Goal: Task Accomplishment & Management: Use online tool/utility

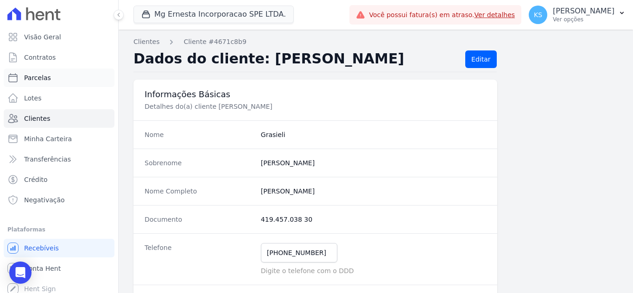
click at [38, 76] on span "Parcelas" at bounding box center [37, 77] width 27 height 9
select select
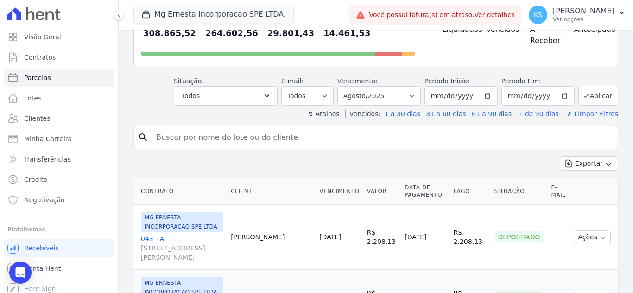
scroll to position [93, 0]
click at [188, 134] on input "search" at bounding box center [382, 138] width 463 height 19
type input "grasieli"
select select
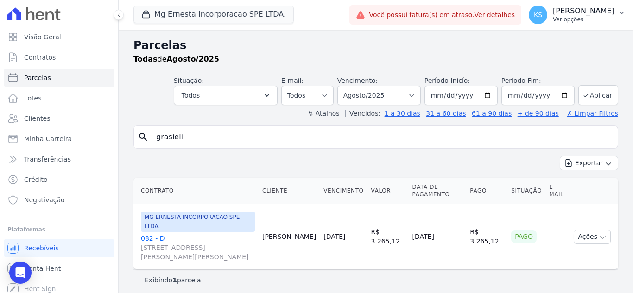
click at [592, 15] on p "[PERSON_NAME]" at bounding box center [584, 10] width 62 height 9
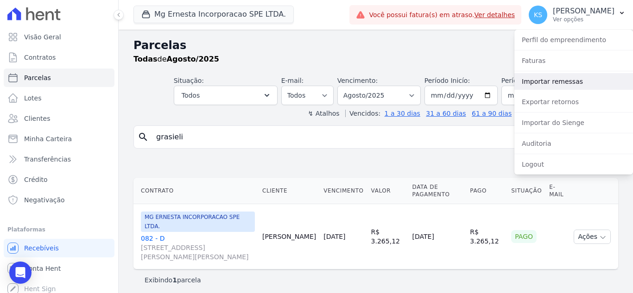
click at [549, 79] on link "Importar remessas" at bounding box center [573, 81] width 119 height 17
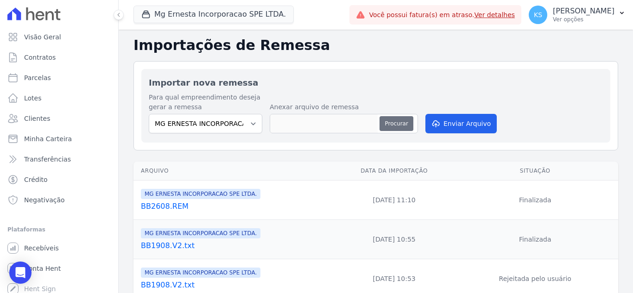
click at [391, 122] on button "Procurar" at bounding box center [395, 123] width 33 height 15
type input "BB2608A.REM"
click at [448, 125] on button "Enviar Arquivo" at bounding box center [460, 123] width 71 height 19
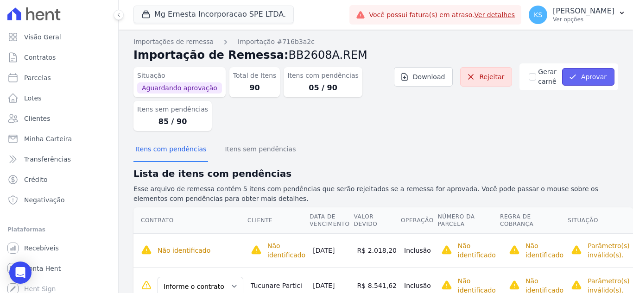
click at [586, 75] on button "Aprovar" at bounding box center [588, 77] width 52 height 18
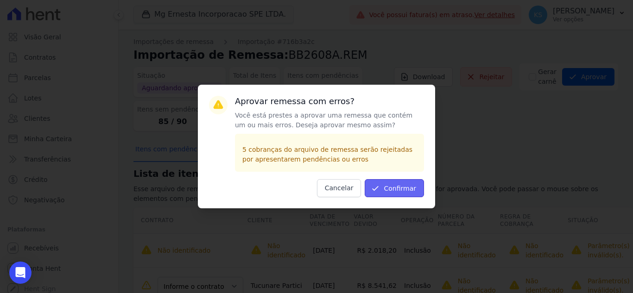
click at [392, 189] on button "Confirmar" at bounding box center [394, 188] width 59 height 18
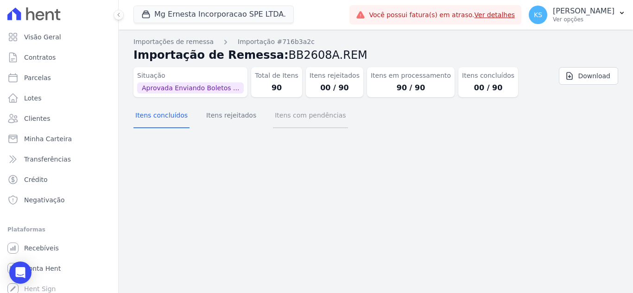
click at [289, 118] on button "Itens com pendências" at bounding box center [310, 116] width 75 height 24
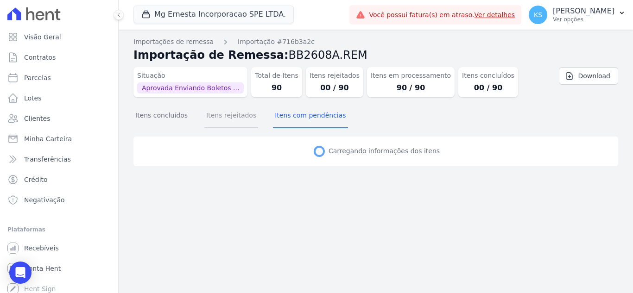
click at [227, 121] on button "Itens rejeitados" at bounding box center [231, 116] width 54 height 24
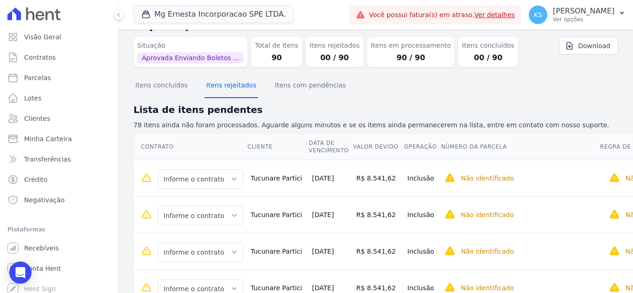
scroll to position [46, 0]
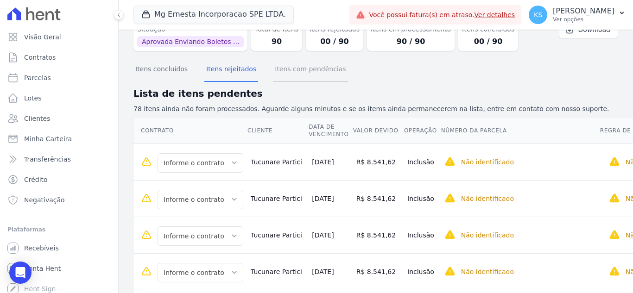
click at [303, 77] on button "Itens com pendências" at bounding box center [310, 70] width 75 height 24
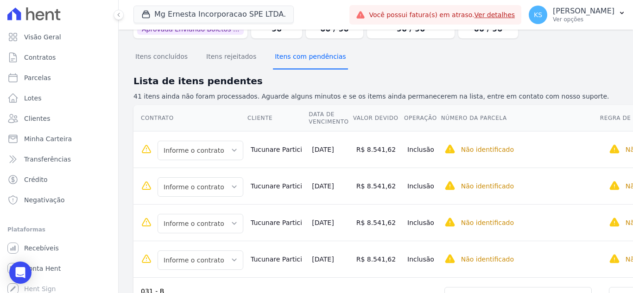
scroll to position [0, 0]
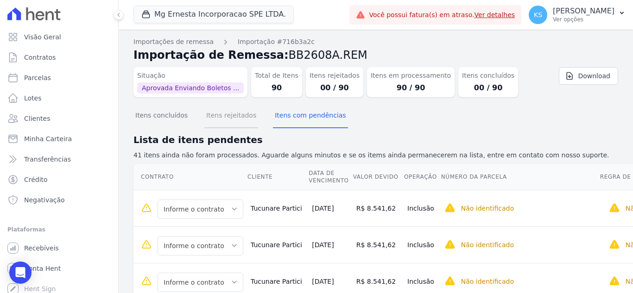
click at [222, 120] on button "Itens rejeitados" at bounding box center [231, 116] width 54 height 24
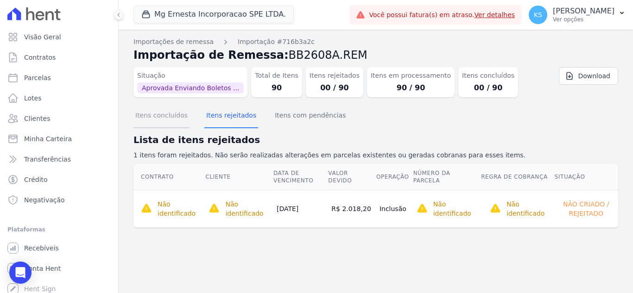
click at [166, 124] on button "Itens concluídos" at bounding box center [161, 116] width 56 height 24
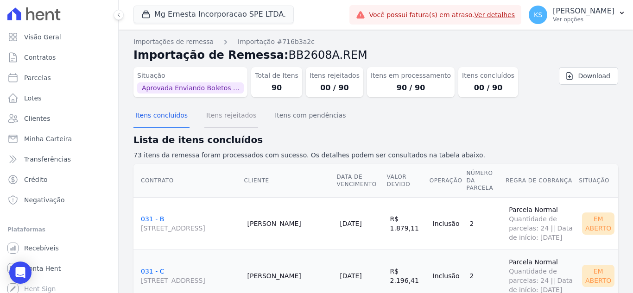
click at [236, 120] on button "Itens rejeitados" at bounding box center [231, 116] width 54 height 24
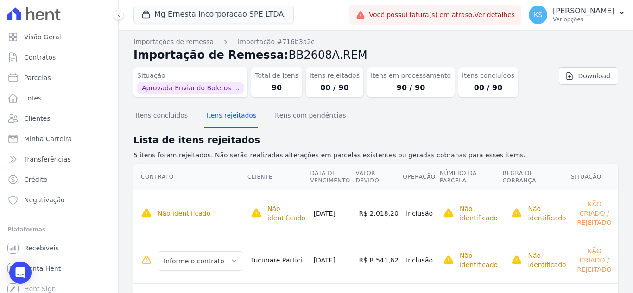
scroll to position [107, 0]
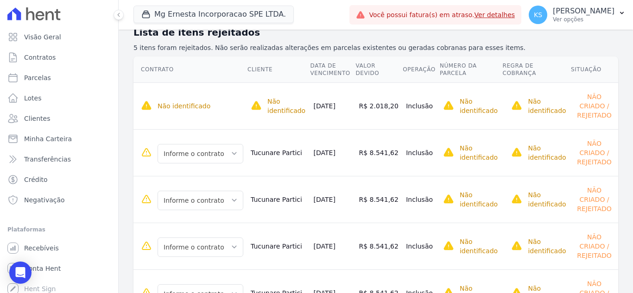
click at [258, 129] on td "Tucunare Partici" at bounding box center [278, 152] width 63 height 47
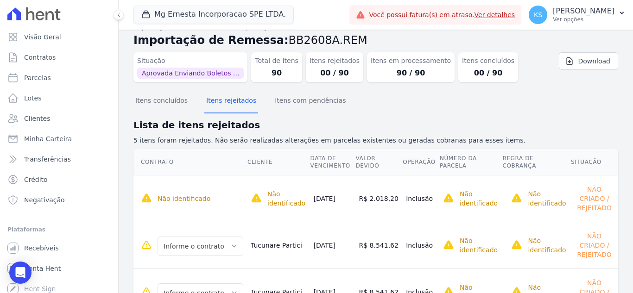
scroll to position [0, 0]
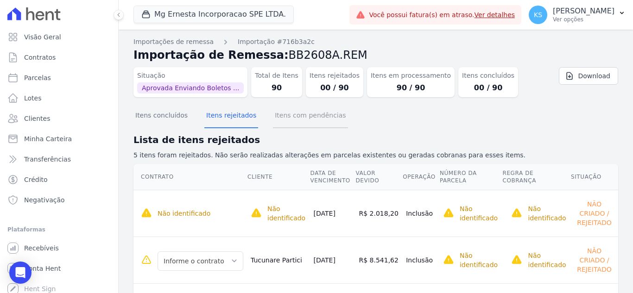
click at [287, 118] on button "Itens com pendências" at bounding box center [310, 116] width 75 height 24
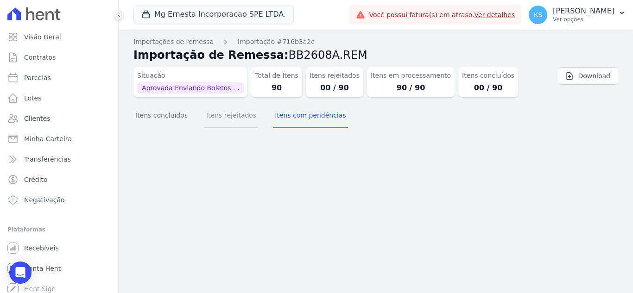
click at [225, 121] on button "Itens rejeitados" at bounding box center [231, 116] width 54 height 24
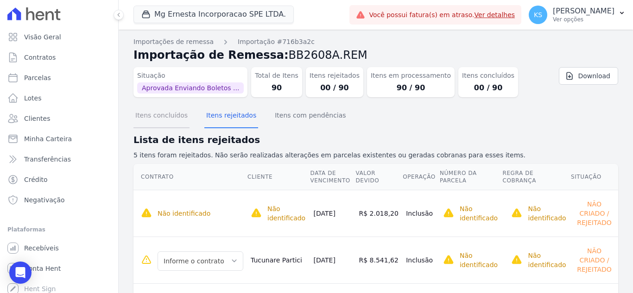
click at [165, 123] on button "Itens concluídos" at bounding box center [161, 116] width 56 height 24
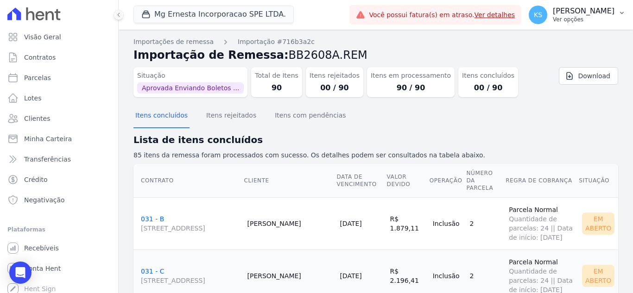
click at [589, 14] on p "[PERSON_NAME]" at bounding box center [584, 10] width 62 height 9
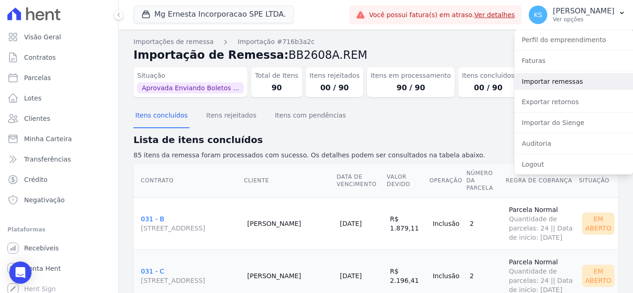
click at [558, 83] on link "Importar remessas" at bounding box center [573, 81] width 119 height 17
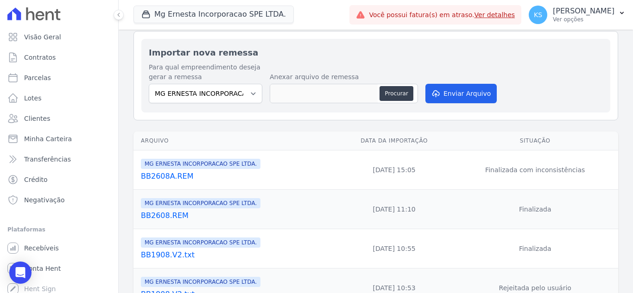
scroll to position [46, 0]
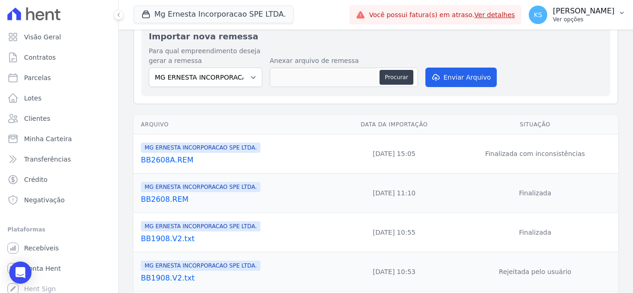
click at [596, 19] on p "Ver opções" at bounding box center [584, 19] width 62 height 7
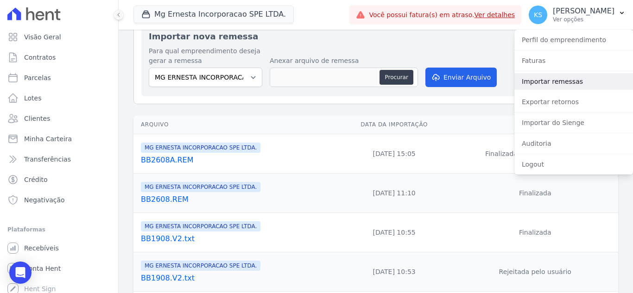
click at [569, 81] on link "Importar remessas" at bounding box center [573, 81] width 119 height 17
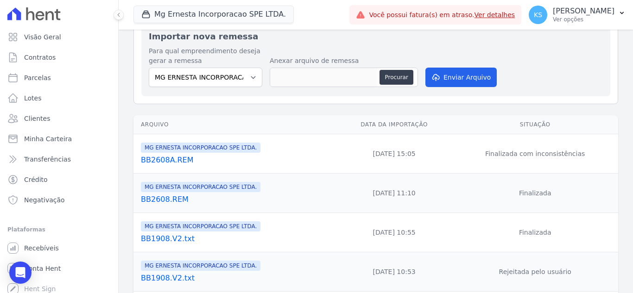
click at [171, 163] on link "BB2608A.REM" at bounding box center [237, 160] width 192 height 11
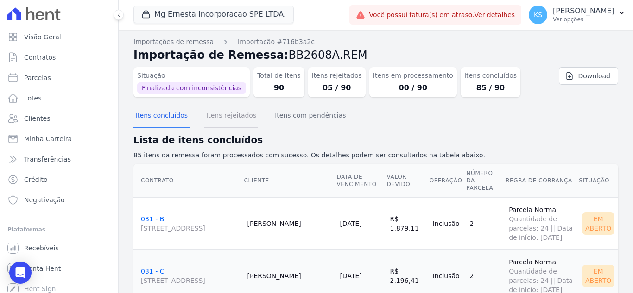
click at [236, 117] on button "Itens rejeitados" at bounding box center [231, 116] width 54 height 24
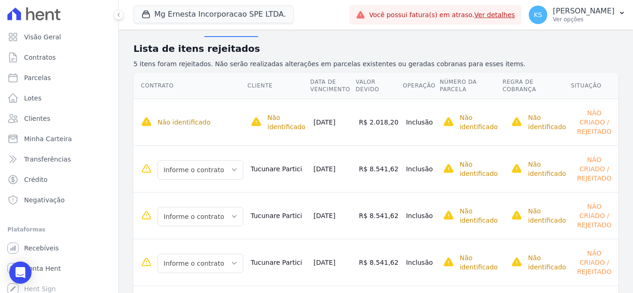
scroll to position [107, 0]
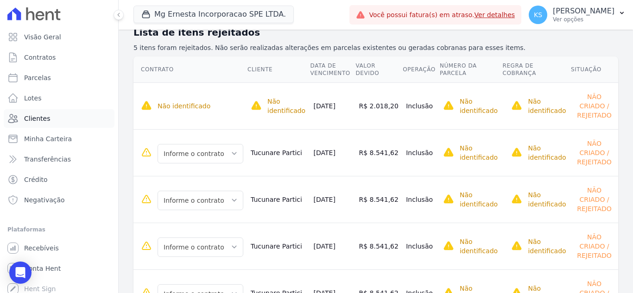
click at [36, 120] on span "Clientes" at bounding box center [37, 118] width 26 height 9
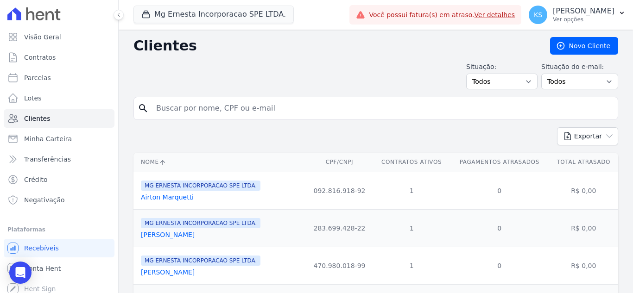
click at [179, 111] on input "search" at bounding box center [382, 108] width 463 height 19
type input "caio"
click at [142, 107] on icon "search" at bounding box center [143, 108] width 11 height 11
click at [191, 109] on input "caio" at bounding box center [382, 108] width 463 height 19
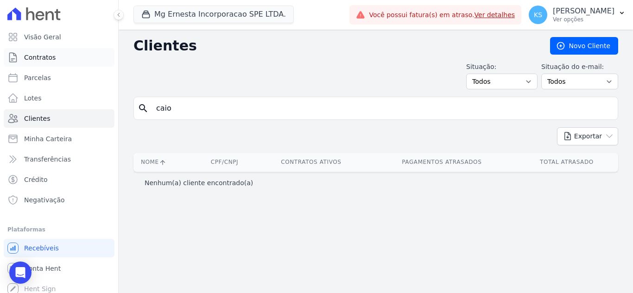
click at [45, 57] on span "Contratos" at bounding box center [40, 57] width 32 height 9
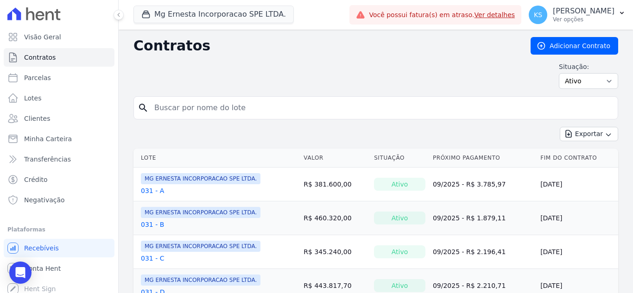
click at [192, 109] on input "search" at bounding box center [381, 108] width 465 height 19
type input "caio"
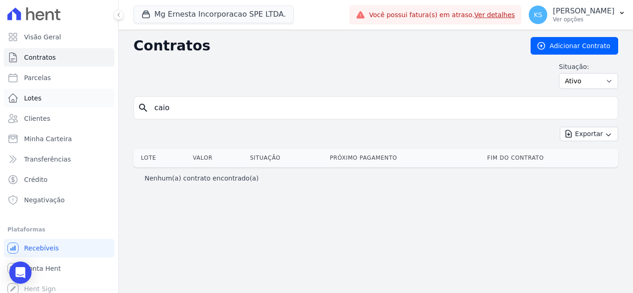
drag, startPoint x: 181, startPoint y: 116, endPoint x: 81, endPoint y: 105, distance: 101.2
click at [81, 105] on div "Visão Geral Contratos Parcelas Lotes Clientes Minha Carteira Transferências Cré…" at bounding box center [316, 146] width 633 height 293
type input "giulia"
drag, startPoint x: 177, startPoint y: 113, endPoint x: 133, endPoint y: 104, distance: 45.9
click at [133, 104] on div "Contratos Adicionar Contrato Situação: Ativo Todos Pausado Distratado Rascunho …" at bounding box center [376, 162] width 514 height 264
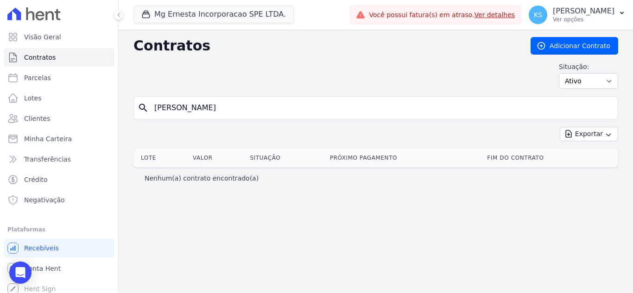
type input "GIULIA ALEXANDRE DE ANDRADE"
drag, startPoint x: 276, startPoint y: 109, endPoint x: 110, endPoint y: 102, distance: 166.0
click at [110, 102] on div "Visão Geral Contratos Parcelas Lotes Clientes Minha Carteira Transferências Cré…" at bounding box center [316, 146] width 633 height 293
type input "tucunare"
click at [148, 107] on icon "search" at bounding box center [143, 107] width 11 height 11
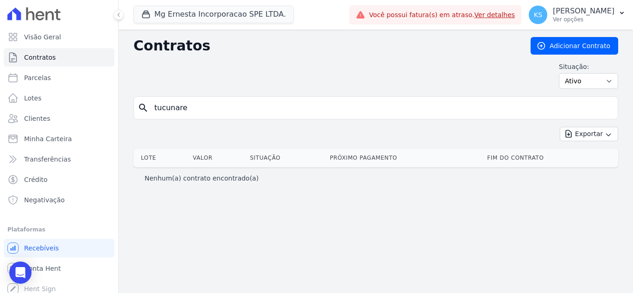
click at [196, 110] on input "tucunare" at bounding box center [381, 108] width 465 height 19
click at [595, 80] on select "Ativo Todos Pausado Distratado Rascunho Expirado Encerrado" at bounding box center [588, 81] width 59 height 16
select select "all"
click at [563, 73] on select "Ativo Todos Pausado Distratado Rascunho Expirado Encerrado" at bounding box center [588, 81] width 59 height 16
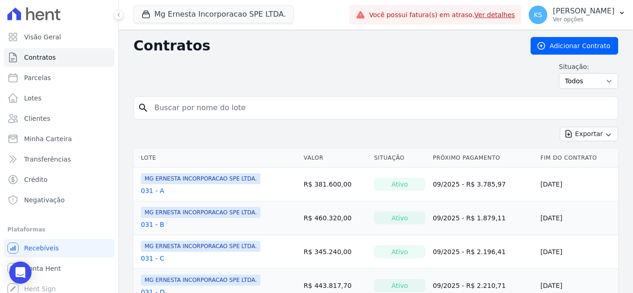
click at [189, 109] on input "search" at bounding box center [381, 108] width 465 height 19
type input "tucunare"
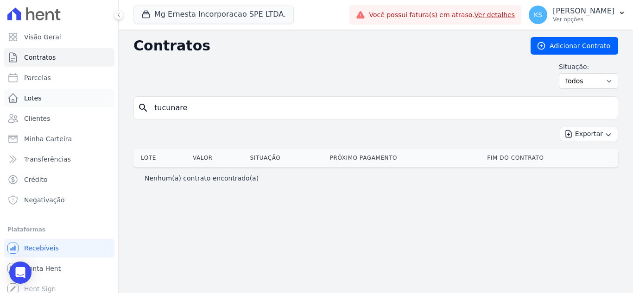
drag, startPoint x: 153, startPoint y: 106, endPoint x: 95, endPoint y: 106, distance: 57.9
click at [95, 106] on div "Visão Geral Contratos Parcelas Lotes Clientes Minha Carteira Transferências Cré…" at bounding box center [316, 146] width 633 height 293
type input "giulia"
drag, startPoint x: 174, startPoint y: 108, endPoint x: 138, endPoint y: 104, distance: 36.8
click at [138, 104] on div "search giulia" at bounding box center [375, 107] width 485 height 23
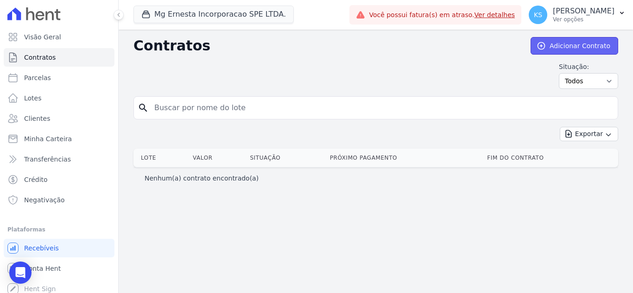
click at [577, 43] on link "Adicionar Contrato" at bounding box center [574, 46] width 88 height 18
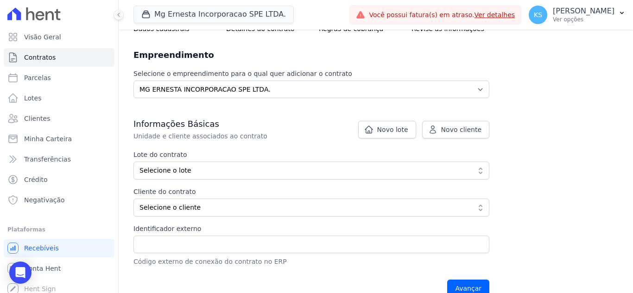
scroll to position [93, 0]
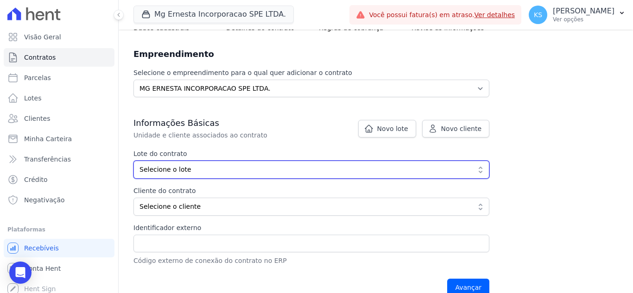
click at [226, 170] on span "Selecione o lote" at bounding box center [304, 170] width 331 height 10
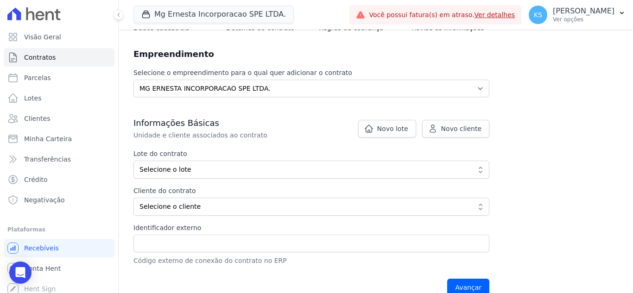
click at [269, 137] on p "Unidade e cliente associados ao contrato" at bounding box center [288, 135] width 311 height 9
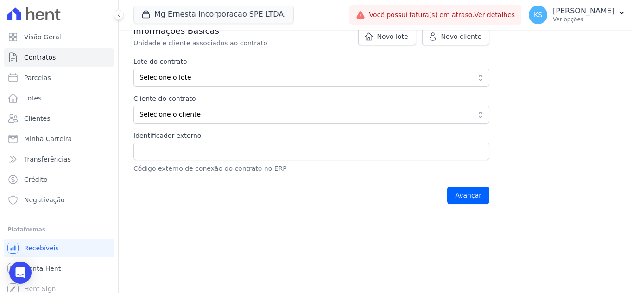
scroll to position [185, 0]
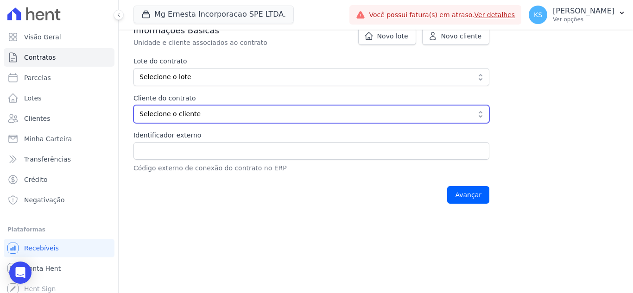
click at [228, 116] on span "Selecione o cliente" at bounding box center [304, 114] width 331 height 10
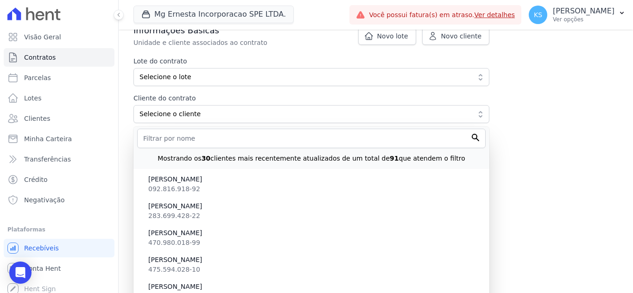
click at [521, 151] on div "Contratos Adicionar Contrato Adicionar Contrato Passo 1 Dados cadastrais Passo …" at bounding box center [376, 30] width 514 height 372
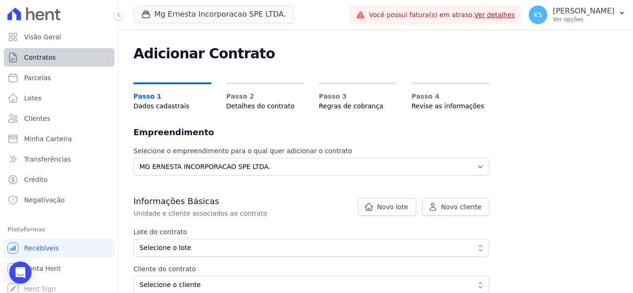
scroll to position [0, 0]
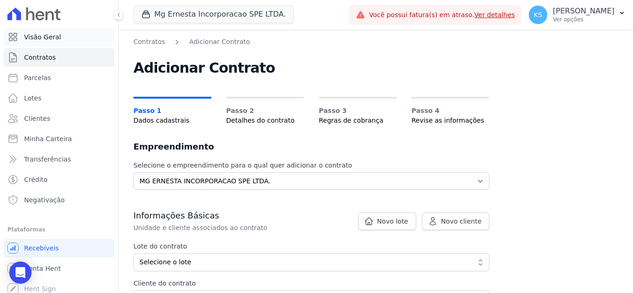
click at [45, 40] on span "Visão Geral" at bounding box center [42, 36] width 37 height 9
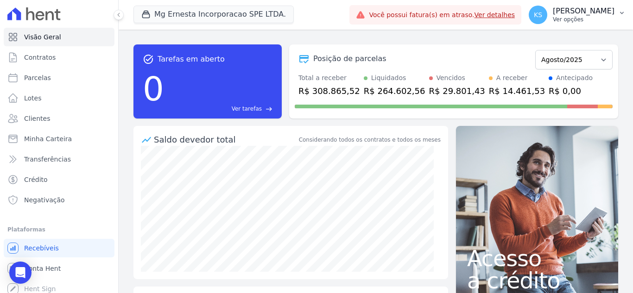
click at [597, 13] on p "[PERSON_NAME]" at bounding box center [584, 10] width 62 height 9
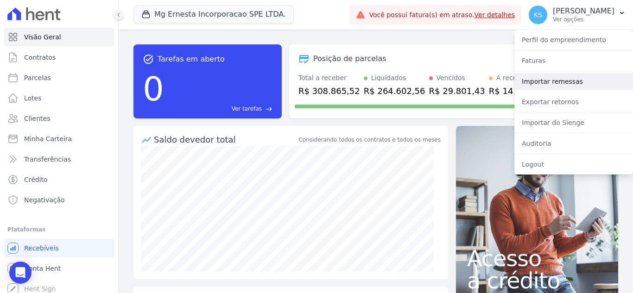
click at [567, 79] on link "Importar remessas" at bounding box center [573, 81] width 119 height 17
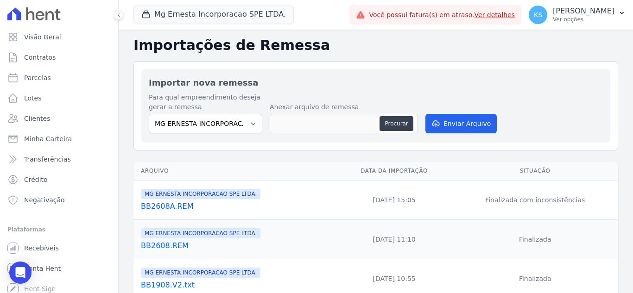
click at [180, 205] on link "BB2608A.REM" at bounding box center [237, 206] width 192 height 11
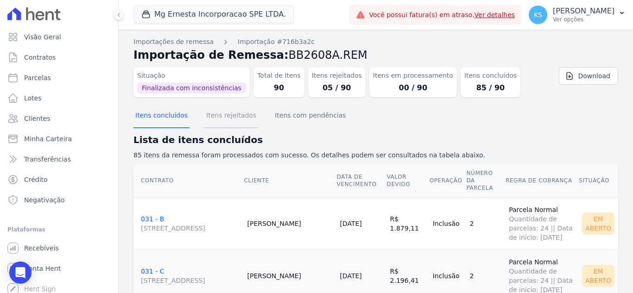
click at [230, 119] on button "Itens rejeitados" at bounding box center [231, 116] width 54 height 24
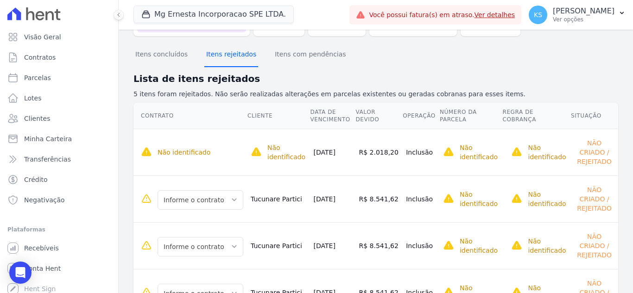
scroll to position [107, 0]
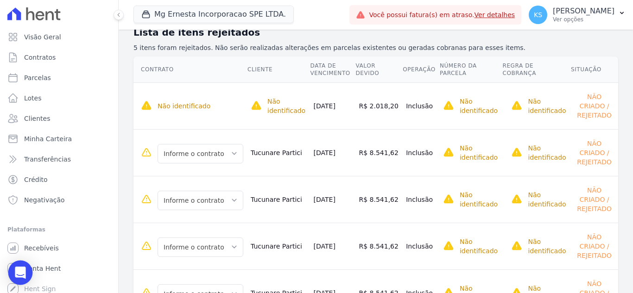
click at [25, 275] on icon "Open Intercom Messenger" at bounding box center [20, 273] width 11 height 12
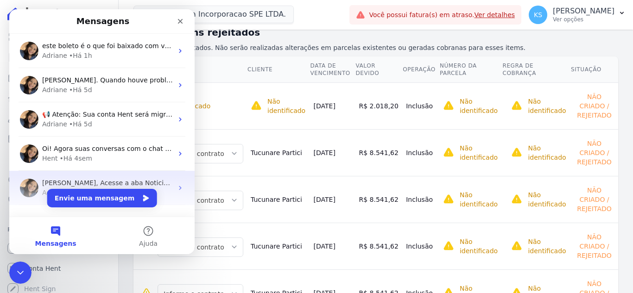
scroll to position [25, 0]
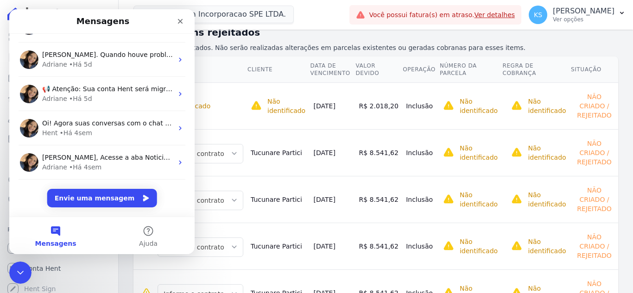
click at [31, 185] on div "este boleto é o que foi baixado com vencimento dia 20/08 Adriane • Há 1h Imagin…" at bounding box center [101, 112] width 185 height 208
click at [96, 198] on button "Envie uma mensagem" at bounding box center [102, 198] width 110 height 19
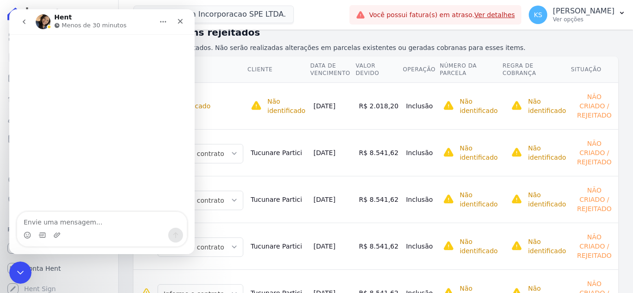
scroll to position [0, 0]
click at [56, 218] on textarea "Envie uma mensagem..." at bounding box center [102, 220] width 170 height 16
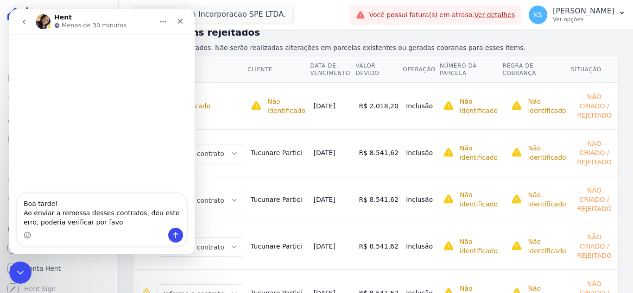
type textarea "Boa tarde! Ao enviar a remessa desses contratos, deu este erro, poderia verific…"
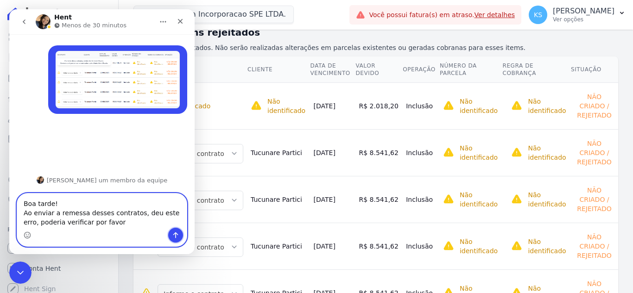
click at [173, 236] on icon "Enviar uma mensagem" at bounding box center [175, 235] width 7 height 7
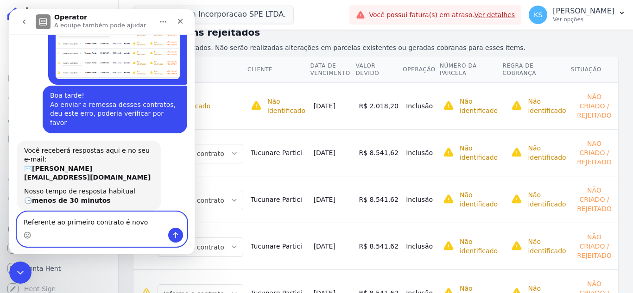
scroll to position [38, 0]
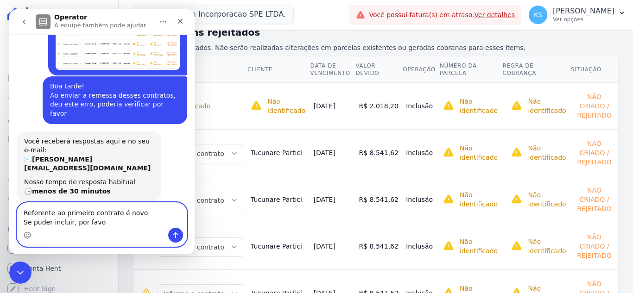
type textarea "Referente ao primeiro contrato é novo Se puder incluir, por favor"
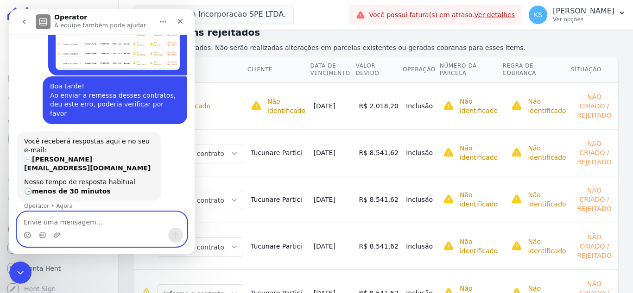
scroll to position [66, 0]
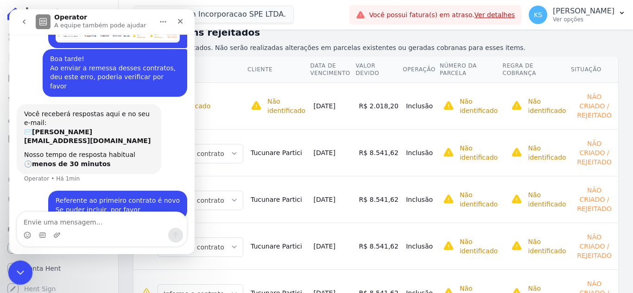
click at [19, 269] on icon "Encerramento do Messenger da Intercom" at bounding box center [18, 271] width 11 height 11
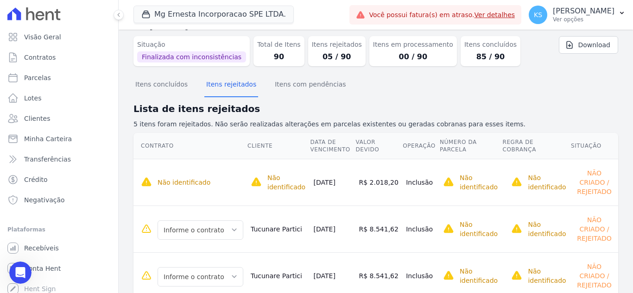
scroll to position [15, 0]
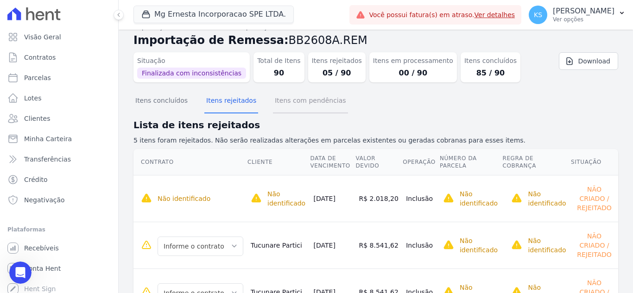
click at [284, 109] on button "Itens com pendências" at bounding box center [310, 101] width 75 height 24
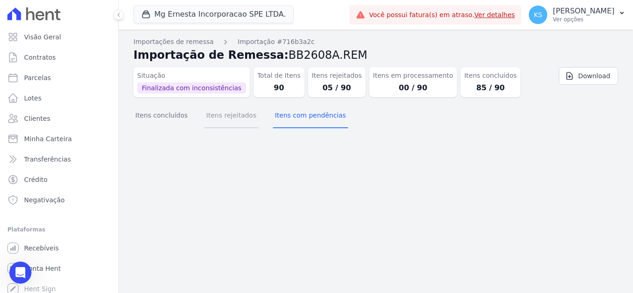
click at [223, 120] on button "Itens rejeitados" at bounding box center [231, 116] width 54 height 24
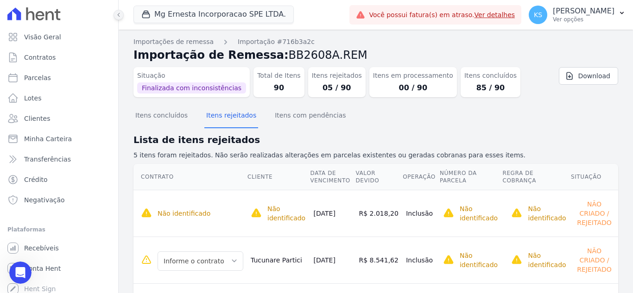
click at [118, 16] on icon at bounding box center [119, 15] width 6 height 6
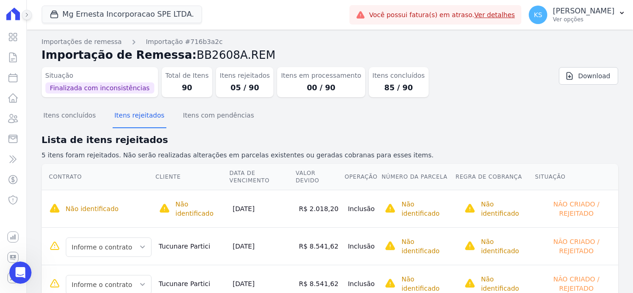
click at [25, 16] on icon at bounding box center [27, 15] width 6 height 6
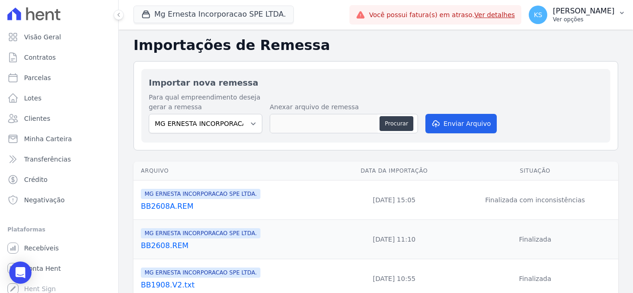
click at [590, 13] on p "[PERSON_NAME]" at bounding box center [584, 10] width 62 height 9
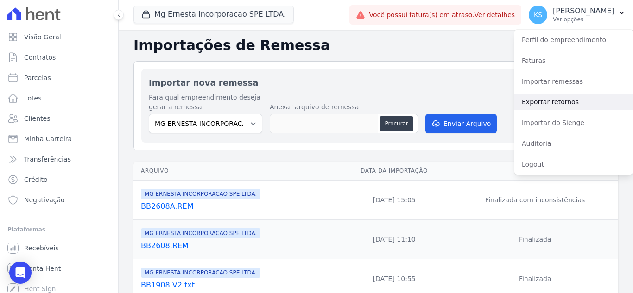
click at [560, 105] on link "Exportar retornos" at bounding box center [573, 102] width 119 height 17
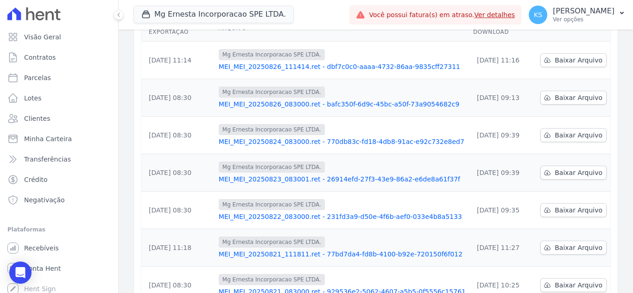
scroll to position [46, 0]
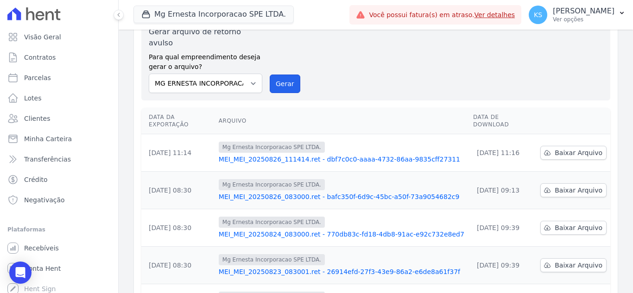
click at [285, 75] on button "Gerar" at bounding box center [285, 84] width 31 height 19
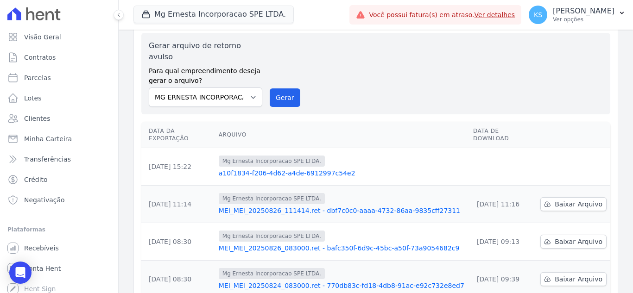
scroll to position [0, 0]
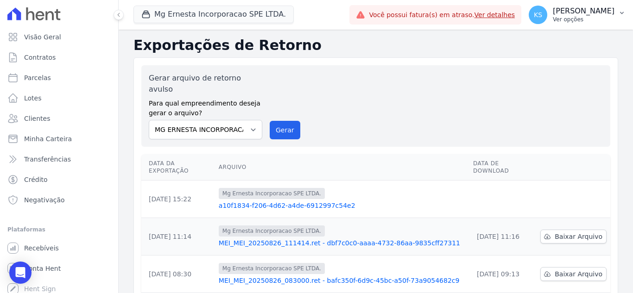
click at [590, 12] on p "[PERSON_NAME]" at bounding box center [584, 10] width 62 height 9
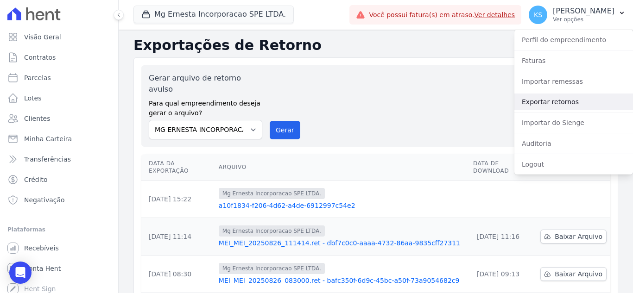
click at [542, 103] on link "Exportar retornos" at bounding box center [573, 102] width 119 height 17
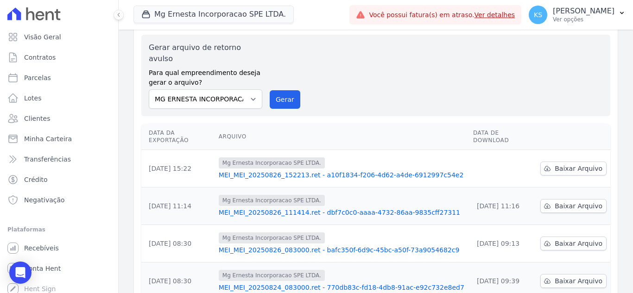
scroll to position [46, 0]
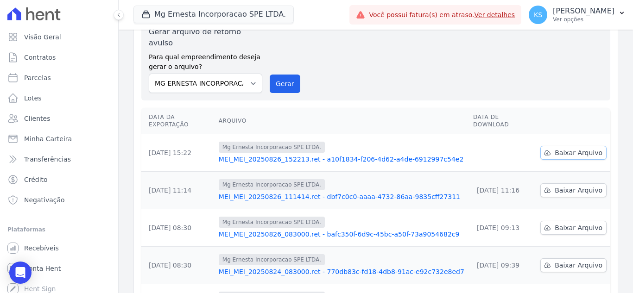
click at [589, 148] on span "Baixar Arquivo" at bounding box center [579, 152] width 48 height 9
click at [372, 66] on div "Gerar arquivo de retorno avulso Para qual empreendimento deseja gerar o arquivo…" at bounding box center [376, 59] width 454 height 67
click at [23, 274] on icon "Open Intercom Messenger" at bounding box center [20, 273] width 12 height 12
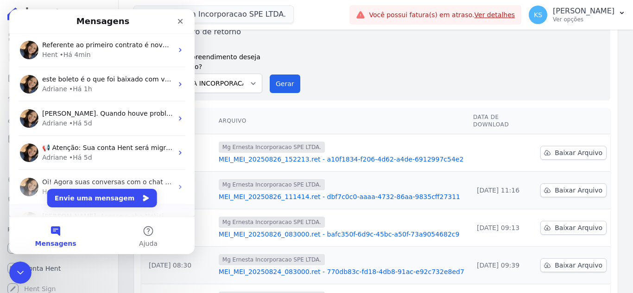
scroll to position [0, 0]
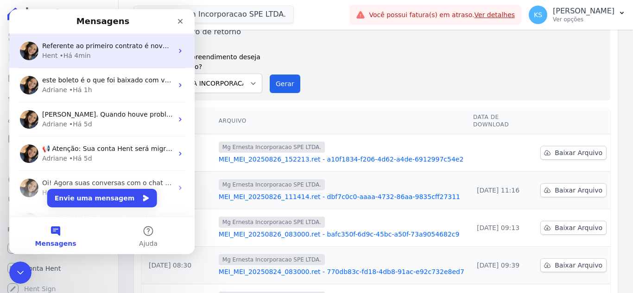
click at [79, 48] on span "Referente ao primeiro contrato é novo Se puder incluir, por favor" at bounding box center [147, 45] width 211 height 7
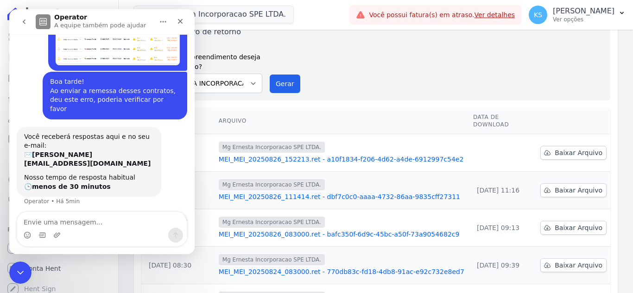
scroll to position [66, 0]
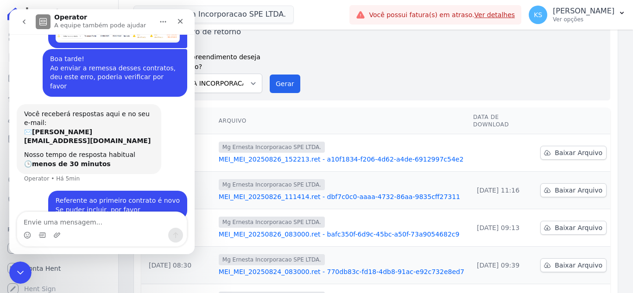
click at [163, 23] on icon "Início" at bounding box center [162, 21] width 7 height 7
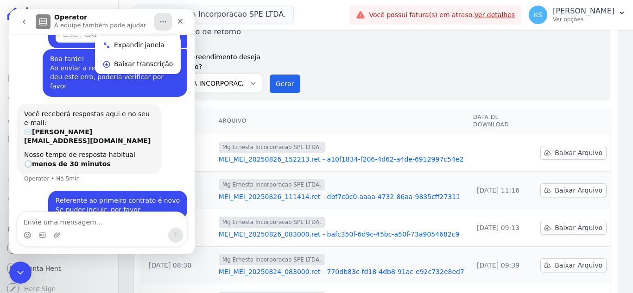
click at [160, 120] on div "Você receberá respostas aqui e no seu e-mail: ✉️ kelly.silva@construtoramgtec.c…" at bounding box center [89, 139] width 145 height 70
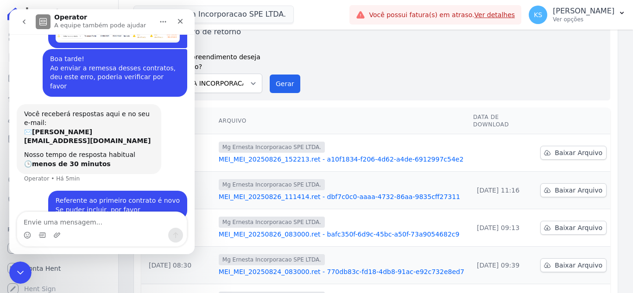
click at [318, 46] on div "Gerar arquivo de retorno avulso Para qual empreendimento deseja gerar o arquivo…" at bounding box center [376, 59] width 454 height 67
click at [184, 18] on div "Fechar" at bounding box center [180, 21] width 17 height 17
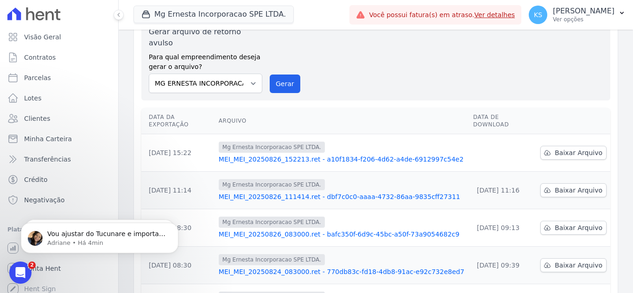
scroll to position [274, 0]
click at [30, 272] on html at bounding box center [19, 271] width 22 height 22
click at [19, 267] on icon "Abertura do Messenger da Intercom" at bounding box center [19, 271] width 15 height 15
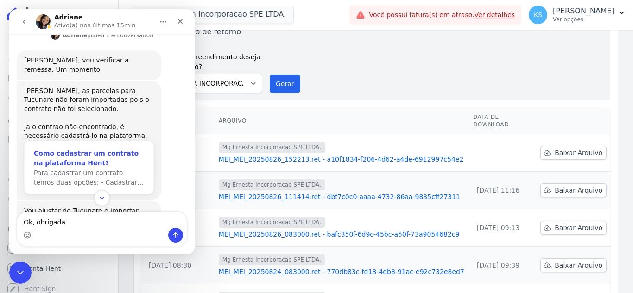
scroll to position [290, 0]
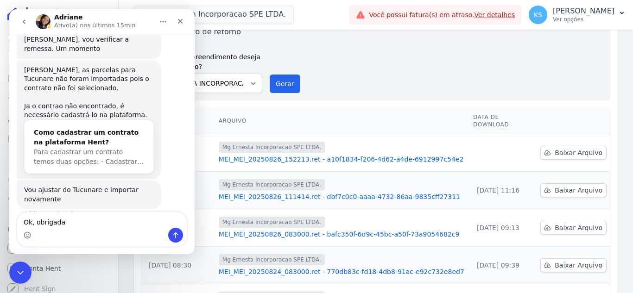
type textarea "Ok, obrigada"
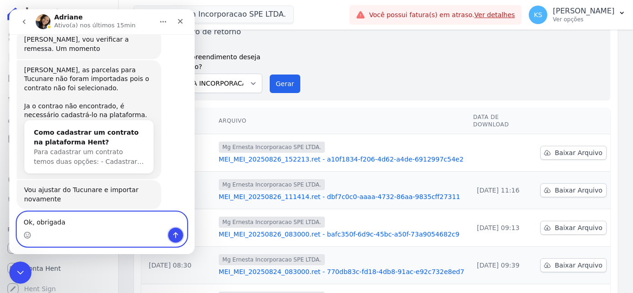
click at [176, 237] on icon "Enviar uma mensagem" at bounding box center [175, 235] width 7 height 7
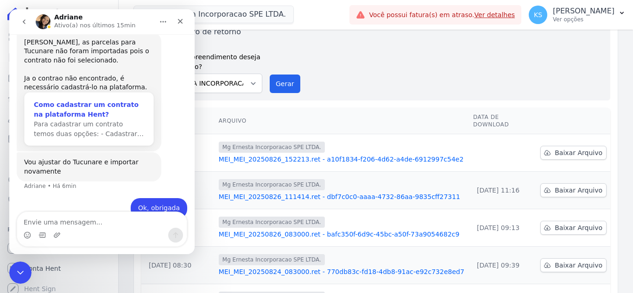
click at [73, 100] on div "Como cadastrar um contrato na plataforma Hent?" at bounding box center [89, 109] width 110 height 19
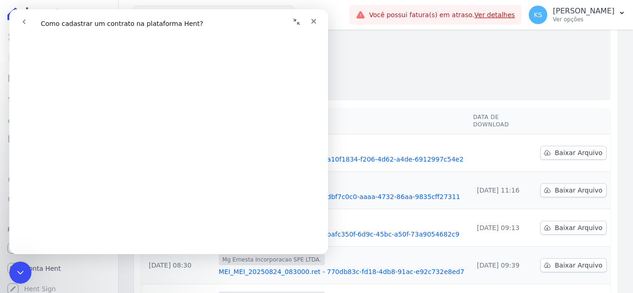
scroll to position [510, 0]
click at [21, 21] on icon "go back" at bounding box center [23, 21] width 7 height 7
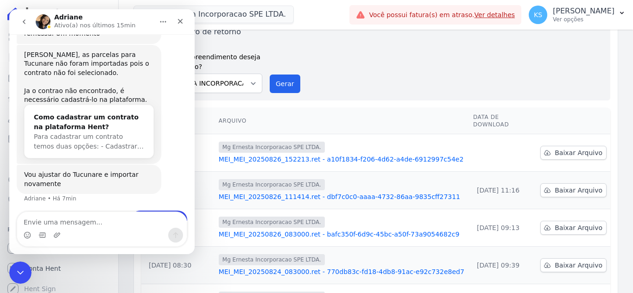
scroll to position [302, 0]
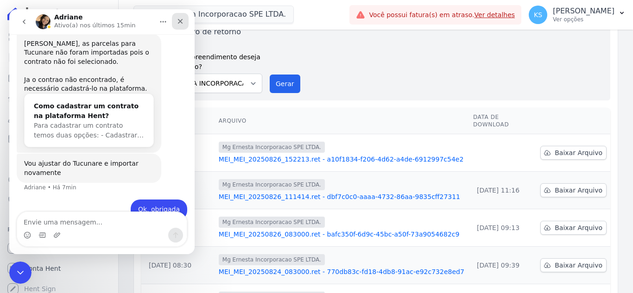
click at [183, 22] on icon "Fechar" at bounding box center [180, 21] width 7 height 7
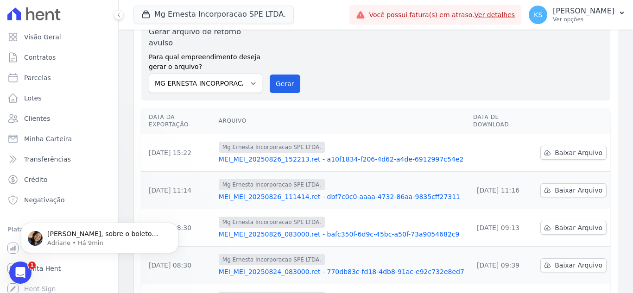
scroll to position [0, 0]
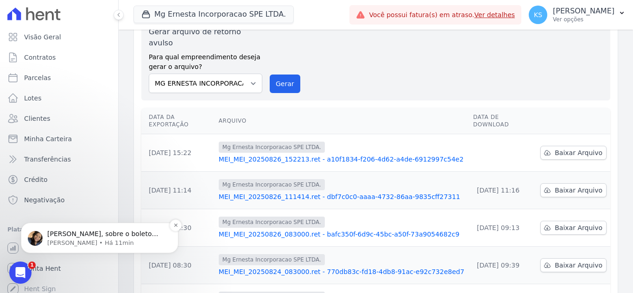
click at [69, 242] on p "Adriane • Há 11min" at bounding box center [107, 243] width 120 height 8
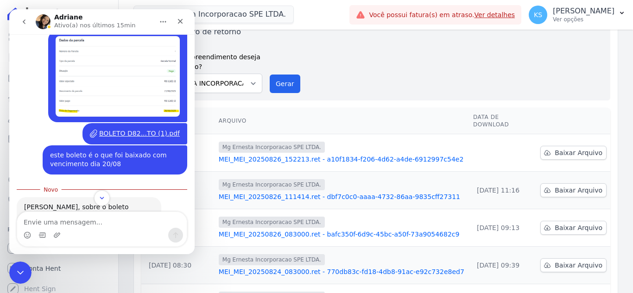
scroll to position [494, 0]
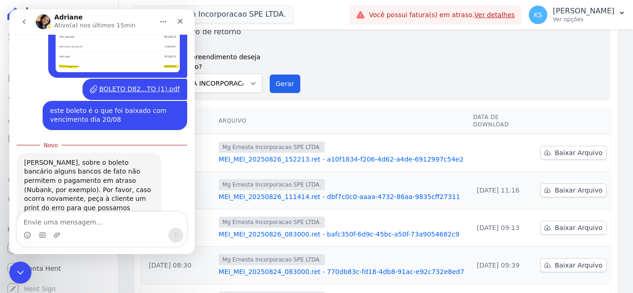
click at [70, 25] on p "Ativo(a) nos últimos 15min" at bounding box center [95, 25] width 82 height 9
click at [25, 20] on icon "go back" at bounding box center [24, 21] width 3 height 5
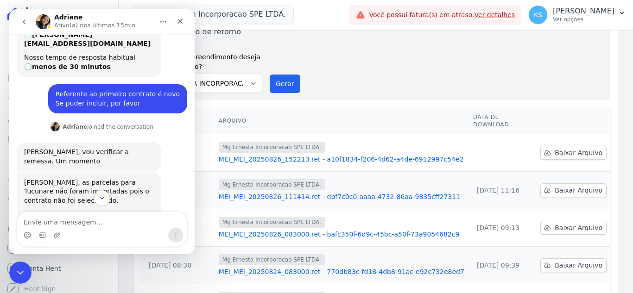
scroll to position [302, 0]
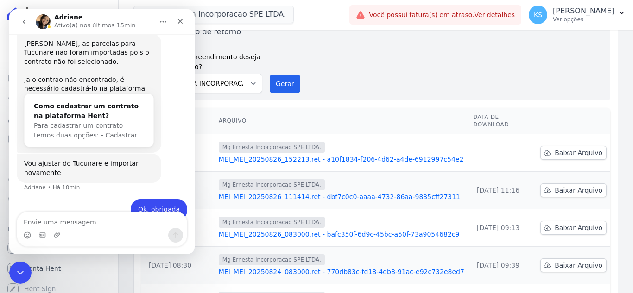
click at [24, 20] on icon "go back" at bounding box center [23, 21] width 7 height 7
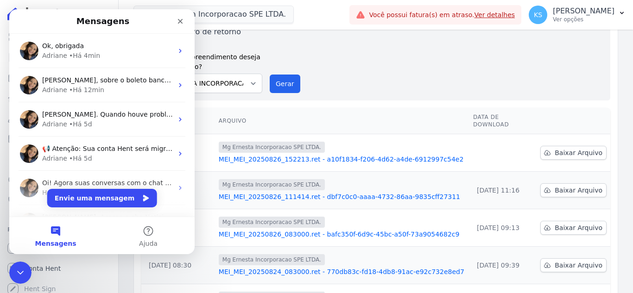
scroll to position [0, 0]
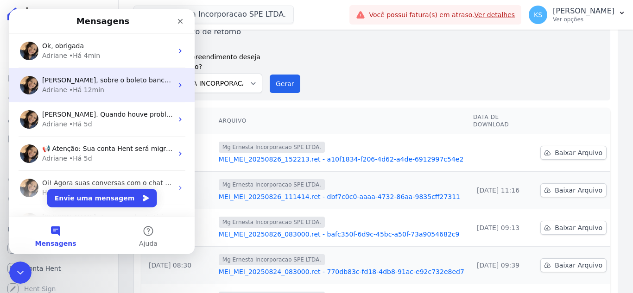
click at [92, 84] on span "Kelly, sobre o boleto bancário alguns bancos de fato não permitem o pagamento e…" at bounding box center [433, 79] width 782 height 7
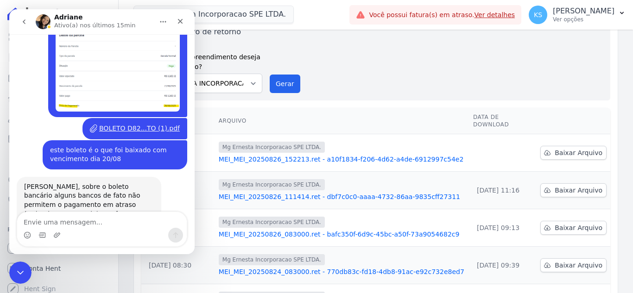
scroll to position [479, 0]
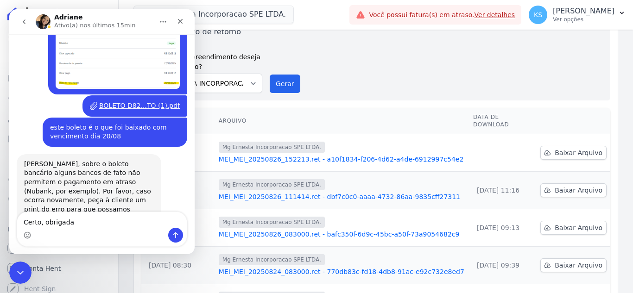
type textarea "Certo, obrigada"
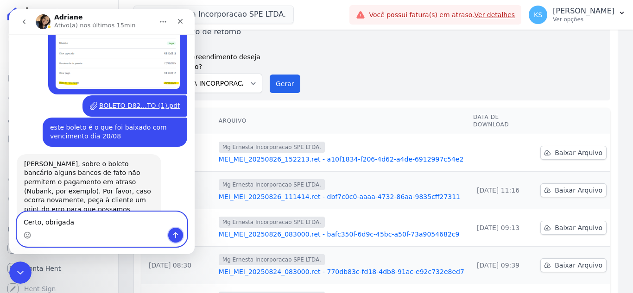
click at [175, 235] on icon "Enviar uma mensagem" at bounding box center [175, 235] width 7 height 7
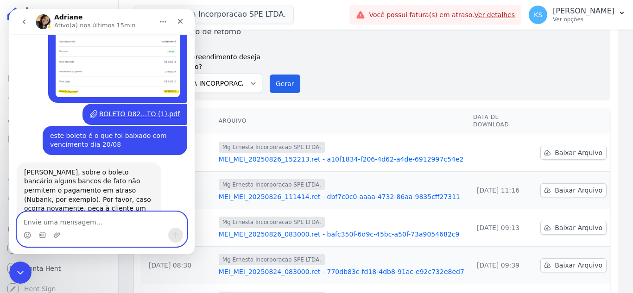
scroll to position [506, 0]
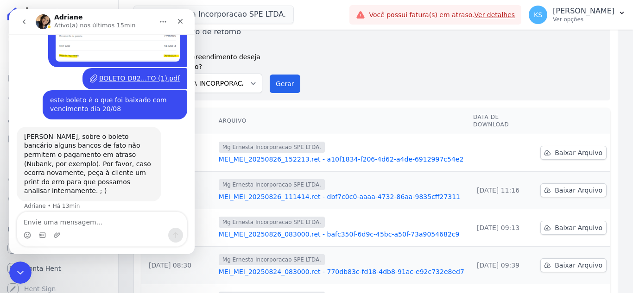
click at [24, 20] on icon "go back" at bounding box center [23, 21] width 7 height 7
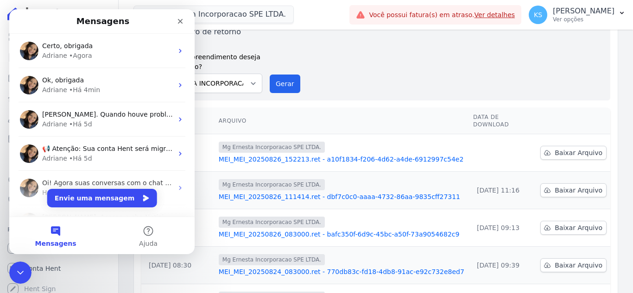
scroll to position [0, 0]
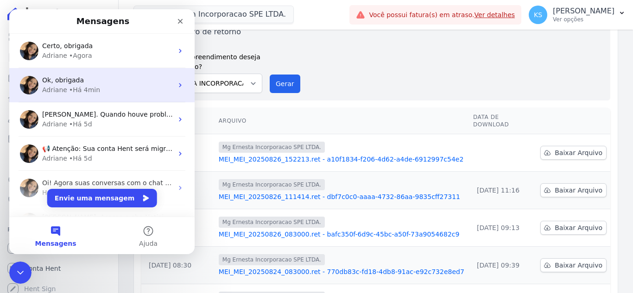
click at [76, 84] on span "Ok, obrigada" at bounding box center [63, 79] width 42 height 7
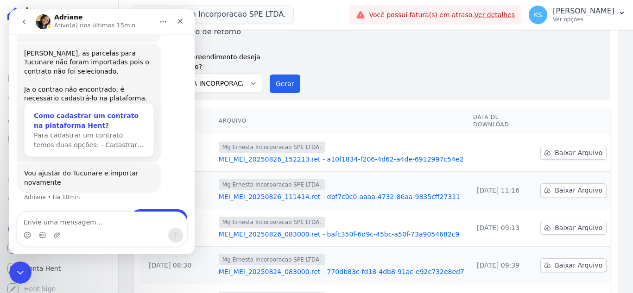
scroll to position [302, 0]
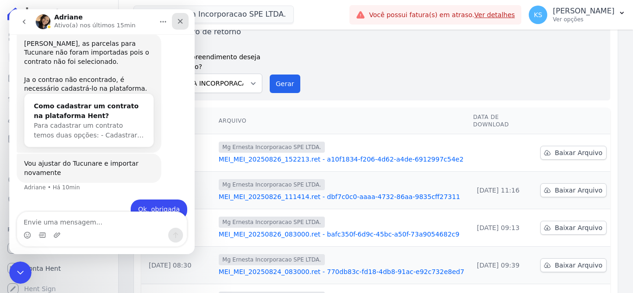
click at [177, 24] on icon "Fechar" at bounding box center [180, 21] width 7 height 7
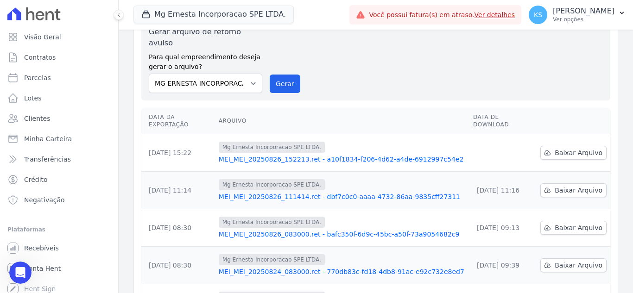
scroll to position [0, 0]
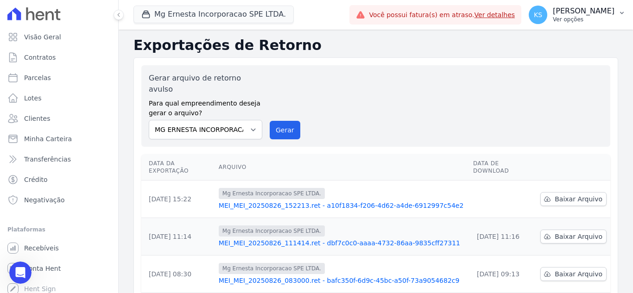
click at [588, 13] on p "[PERSON_NAME]" at bounding box center [584, 10] width 62 height 9
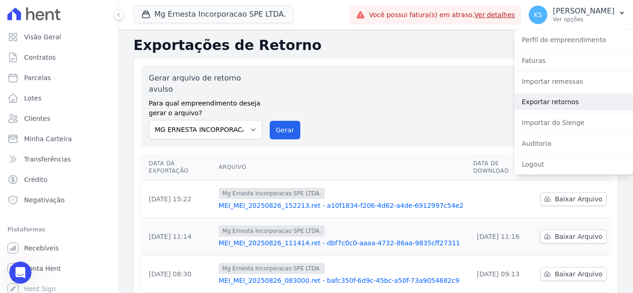
click at [556, 105] on link "Exportar retornos" at bounding box center [573, 102] width 119 height 17
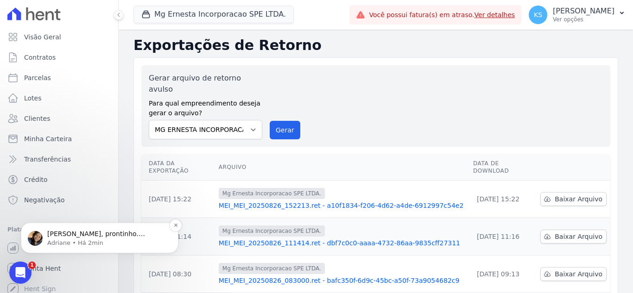
click at [79, 238] on p "Kelly, prontinho. Cobranças disponiveis no link: https://app.hent.com.br/integr…" at bounding box center [107, 234] width 120 height 9
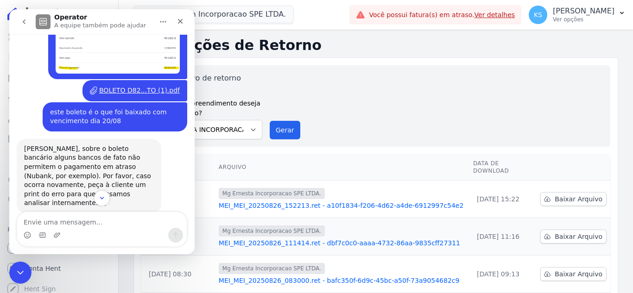
scroll to position [585, 0]
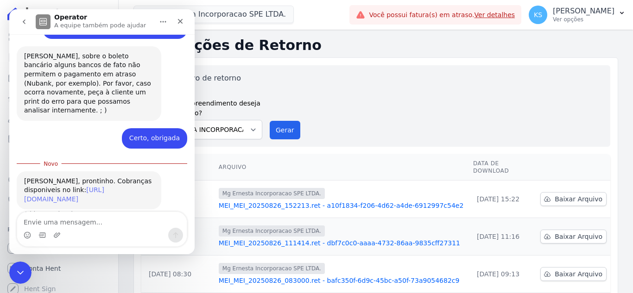
click at [73, 186] on link "https://app.hent.com.br/integrations/cnab/cobranca_file_imports/85f0dbab-e92d-4…" at bounding box center [64, 194] width 80 height 17
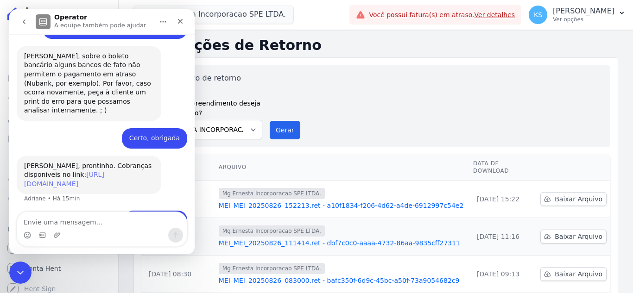
scroll to position [634, 0]
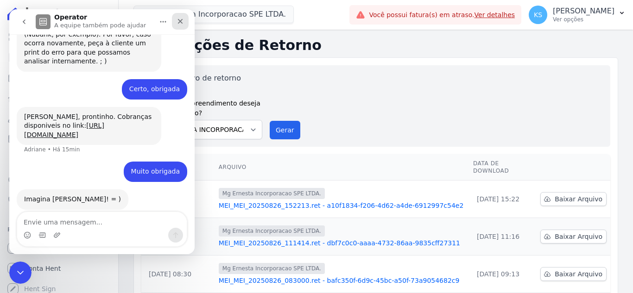
click at [179, 24] on icon "Fechar" at bounding box center [180, 21] width 7 height 7
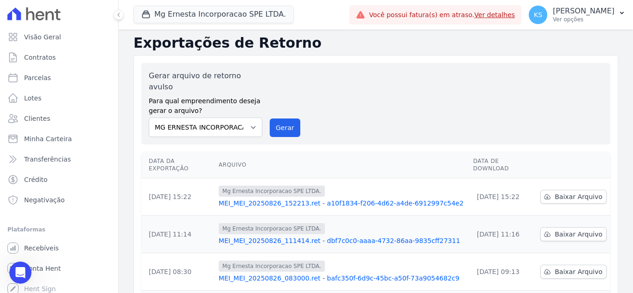
scroll to position [0, 0]
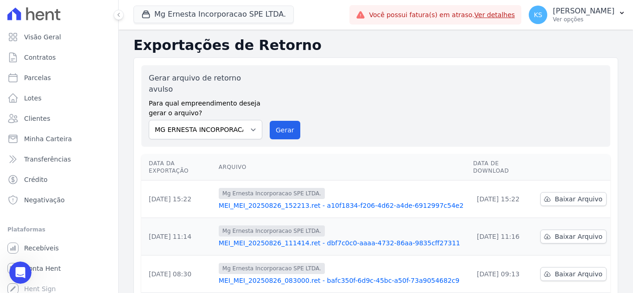
drag, startPoint x: 328, startPoint y: 101, endPoint x: 145, endPoint y: 5, distance: 206.6
click at [328, 101] on div "Gerar arquivo de retorno avulso Para qual empreendimento deseja gerar o arquivo…" at bounding box center [376, 106] width 454 height 67
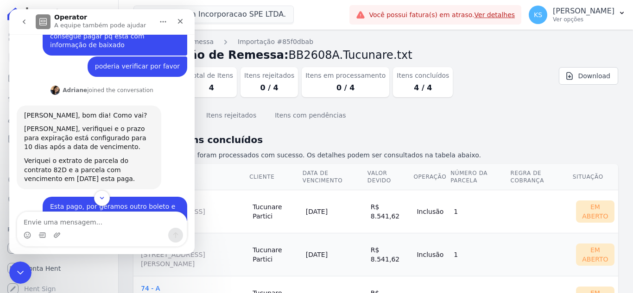
scroll to position [199, 0]
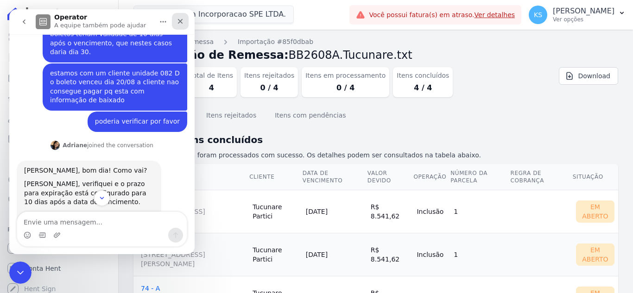
click at [180, 23] on icon "Fechar" at bounding box center [180, 21] width 7 height 7
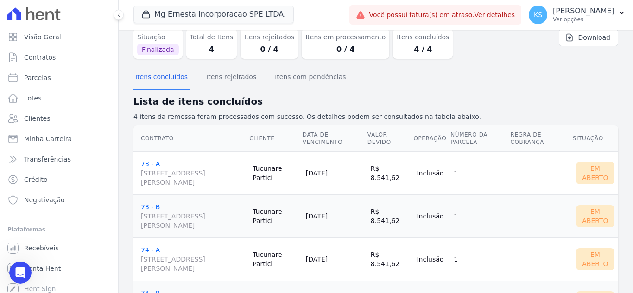
scroll to position [92, 0]
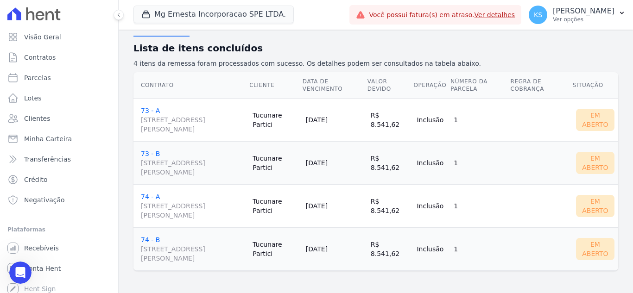
click at [158, 116] on span "RUA BUENO DE PAIVA, 138, 0, INDEPENDÊNCIA" at bounding box center [193, 124] width 104 height 19
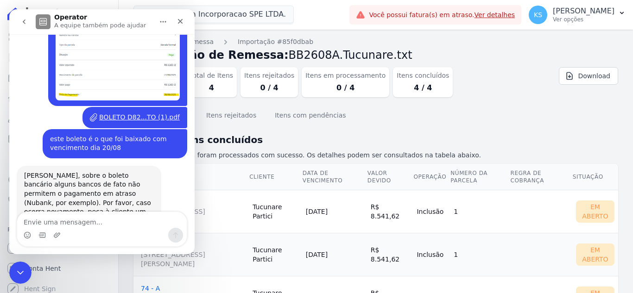
scroll to position [570, 0]
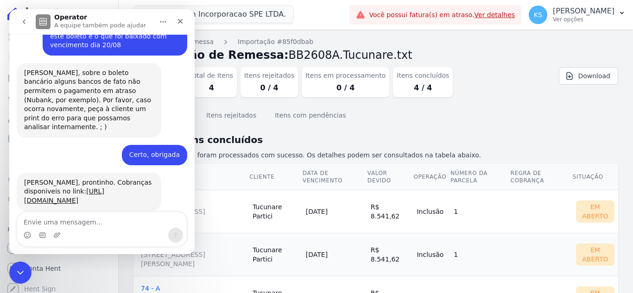
click at [472, 63] on div "Situação Finalizada Total de Itens 4 Itens rejeitados 0 / 4 Itens em processame…" at bounding box center [335, 80] width 404 height 34
click at [273, 108] on button "Itens com pendências" at bounding box center [310, 116] width 75 height 24
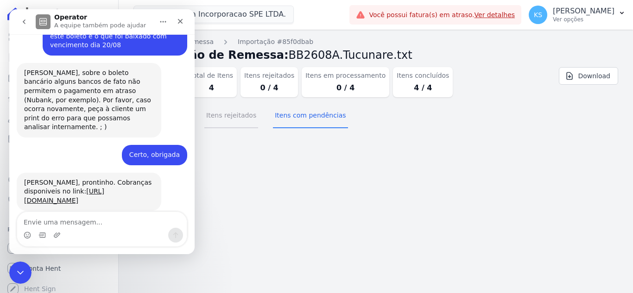
click at [223, 120] on button "Itens rejeitados" at bounding box center [231, 116] width 54 height 24
click at [181, 19] on icon "Fechar" at bounding box center [180, 21] width 7 height 7
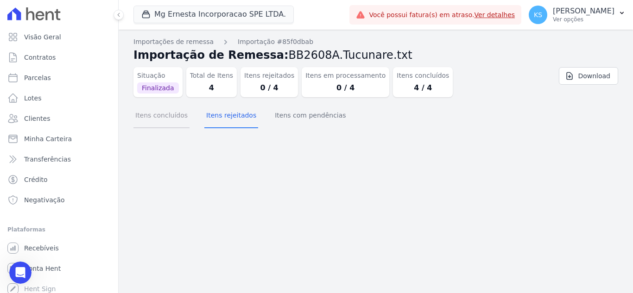
click at [167, 116] on button "Itens concluídos" at bounding box center [161, 116] width 56 height 24
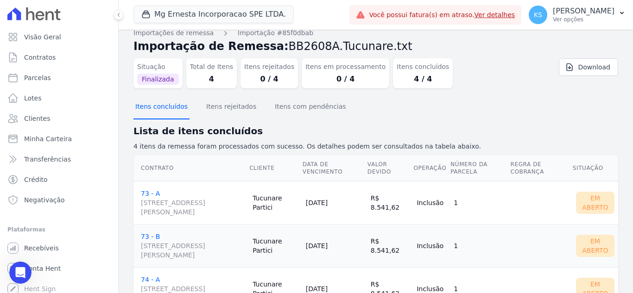
scroll to position [0, 0]
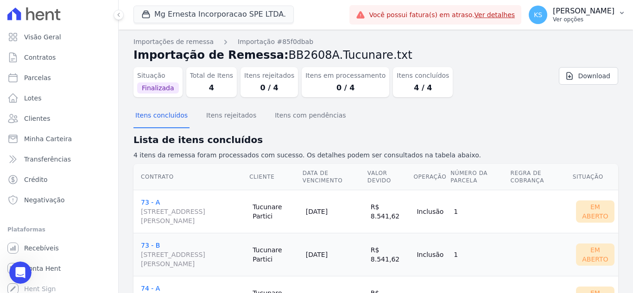
click at [593, 16] on p "Ver opções" at bounding box center [584, 19] width 62 height 7
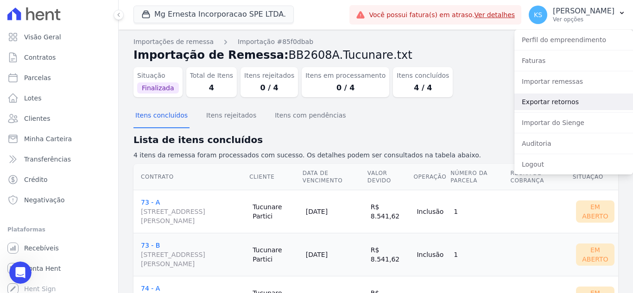
click at [543, 99] on link "Exportar retornos" at bounding box center [573, 102] width 119 height 17
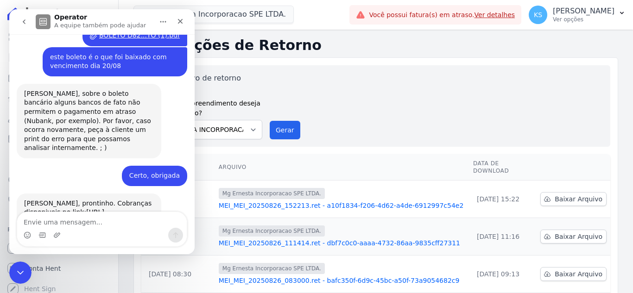
scroll to position [570, 0]
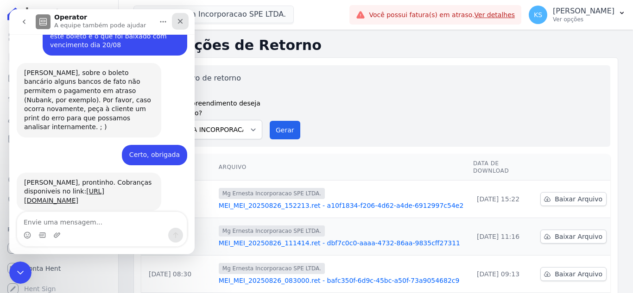
click at [180, 20] on icon "Fechar" at bounding box center [180, 21] width 5 height 5
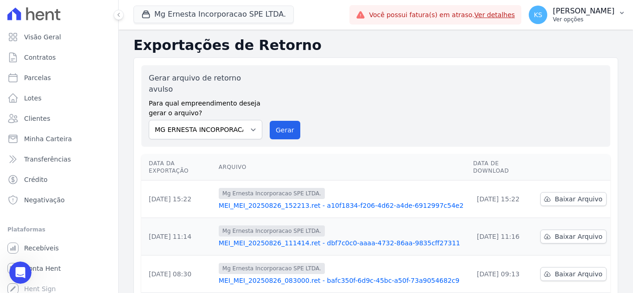
click at [577, 18] on div "KS Kelly Silva Ver opções" at bounding box center [572, 15] width 86 height 19
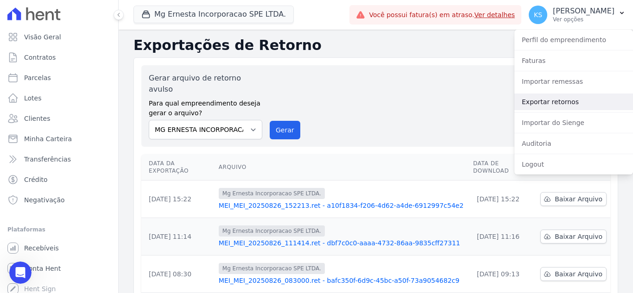
click at [562, 102] on link "Exportar retornos" at bounding box center [573, 102] width 119 height 17
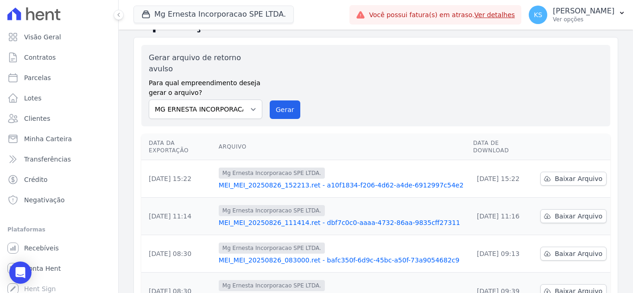
scroll to position [0, 0]
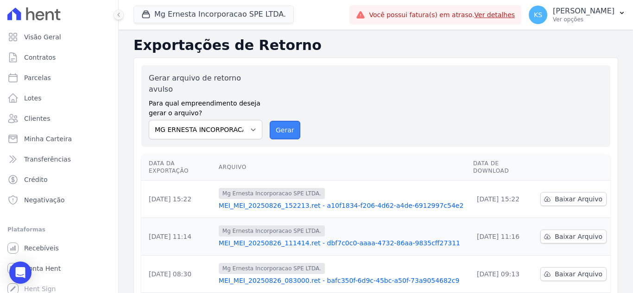
click at [280, 121] on button "Gerar" at bounding box center [285, 130] width 31 height 19
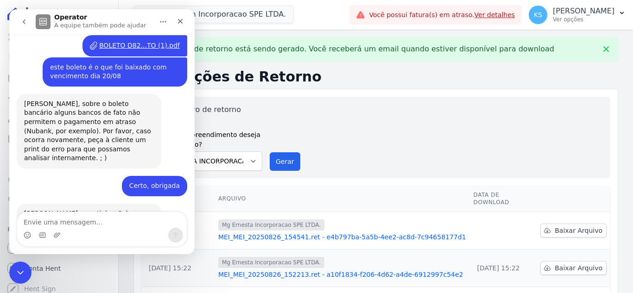
scroll to position [570, 0]
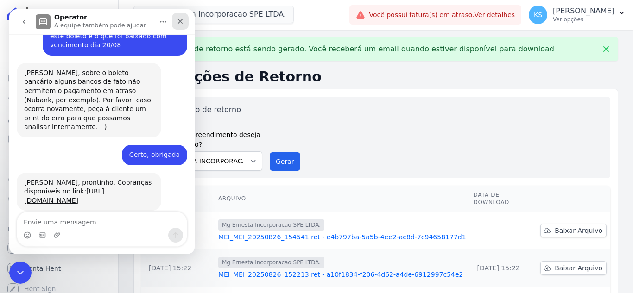
click at [178, 22] on icon "Fechar" at bounding box center [180, 21] width 7 height 7
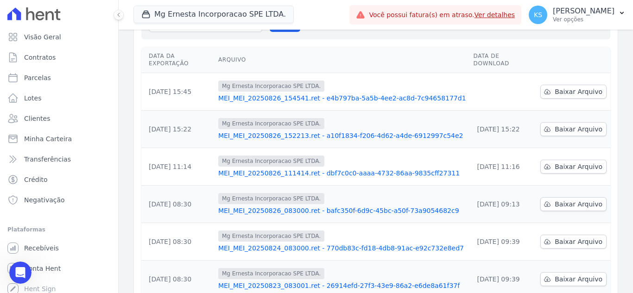
scroll to position [61, 0]
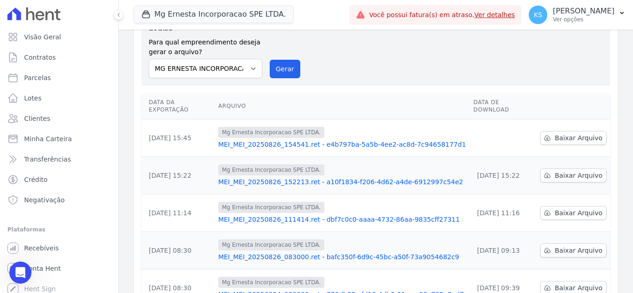
click at [274, 140] on link "MEI_MEI_20250826_154541.ret - e4b797ba-5a5b-4ee2-ac8d-7c94658177d1" at bounding box center [342, 144] width 248 height 9
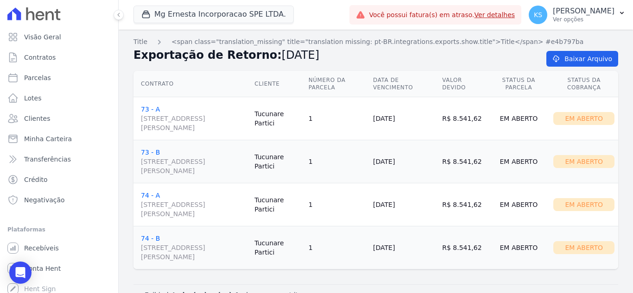
click at [37, 15] on icon at bounding box center [40, 15] width 9 height 9
click at [18, 14] on icon at bounding box center [13, 13] width 13 height 13
click at [25, 271] on div "Open Intercom Messenger" at bounding box center [20, 273] width 25 height 25
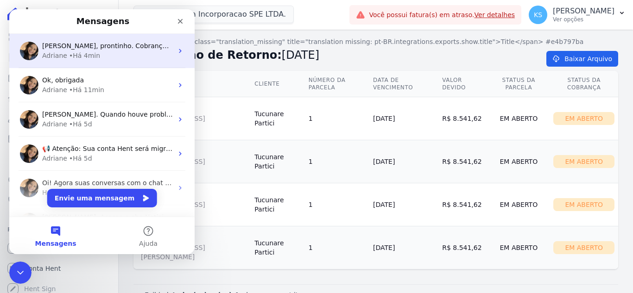
click at [80, 53] on div "• Há 4min" at bounding box center [84, 56] width 31 height 10
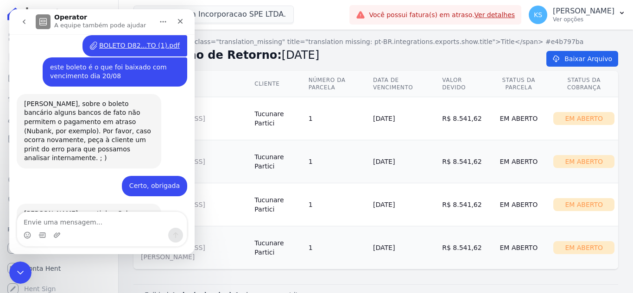
scroll to position [570, 0]
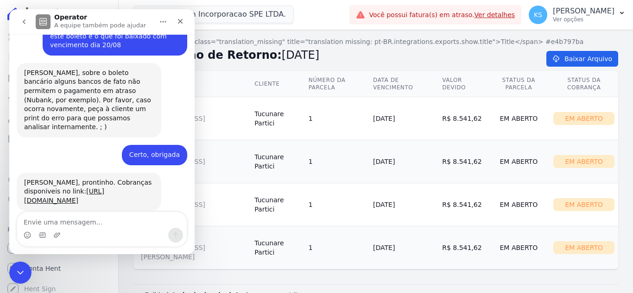
click at [24, 21] on icon "go back" at bounding box center [24, 21] width 3 height 5
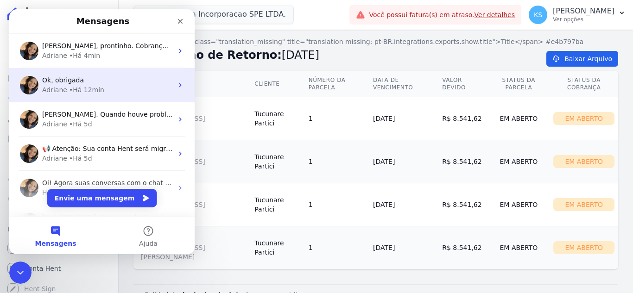
click at [76, 87] on div "• Há 12min" at bounding box center [86, 90] width 35 height 10
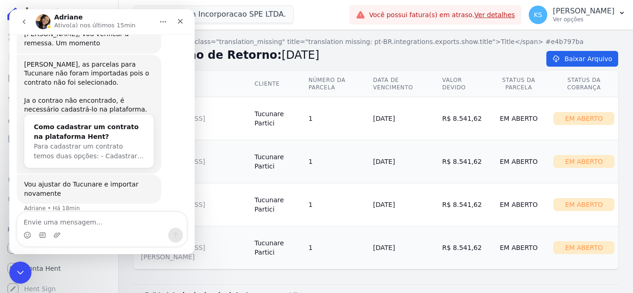
scroll to position [302, 0]
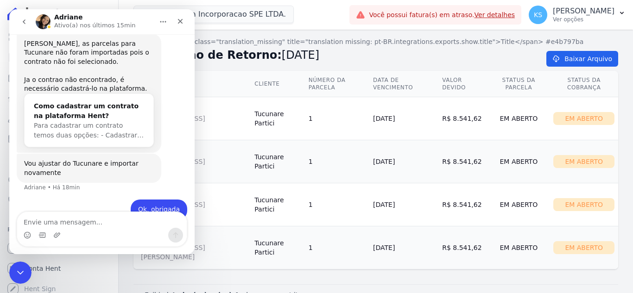
click at [239, 86] on th "Contrato" at bounding box center [191, 84] width 117 height 26
click at [179, 20] on icon "Fechar" at bounding box center [180, 21] width 5 height 5
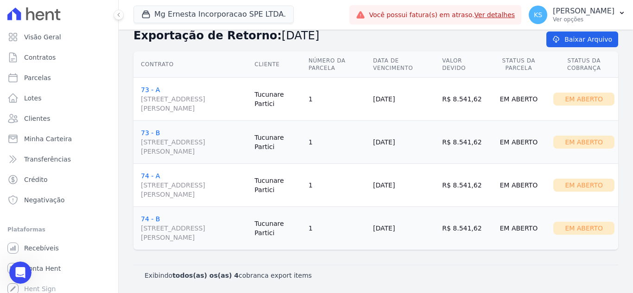
scroll to position [0, 0]
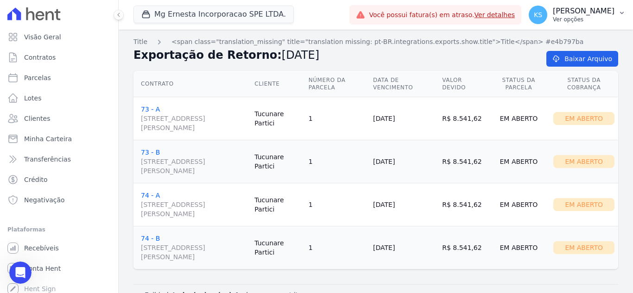
click at [603, 19] on p "Ver opções" at bounding box center [584, 19] width 62 height 7
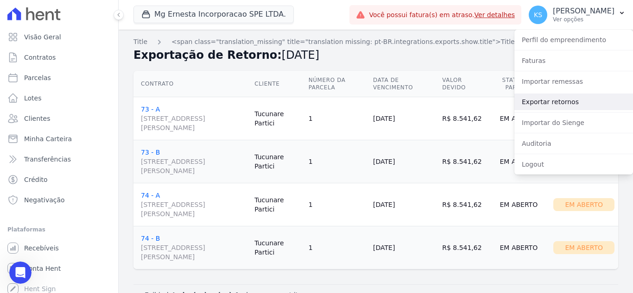
click at [553, 103] on link "Exportar retornos" at bounding box center [573, 102] width 119 height 17
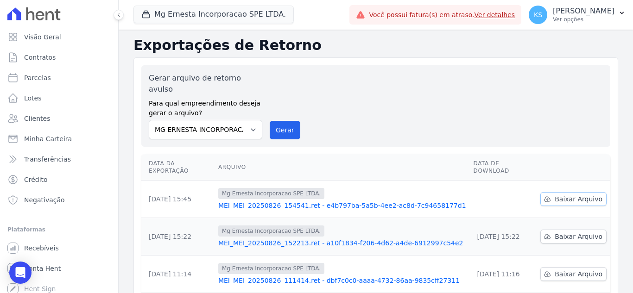
click at [556, 195] on span "Baixar Arquivo" at bounding box center [579, 199] width 48 height 9
click at [21, 273] on icon "Open Intercom Messenger" at bounding box center [20, 273] width 11 height 12
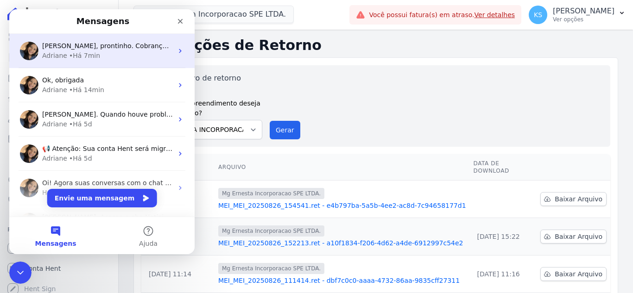
click at [82, 49] on span "Kelly, prontinho. Cobranças disponiveis no link: https://app.hent.com.br/integr…" at bounding box center [175, 45] width 266 height 7
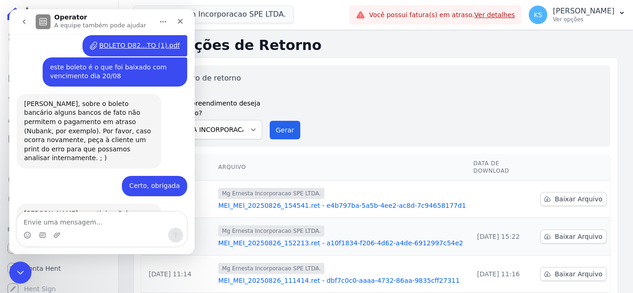
scroll to position [570, 0]
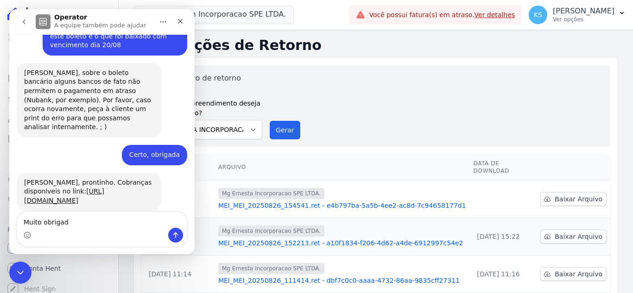
type textarea "Muito obrigada"
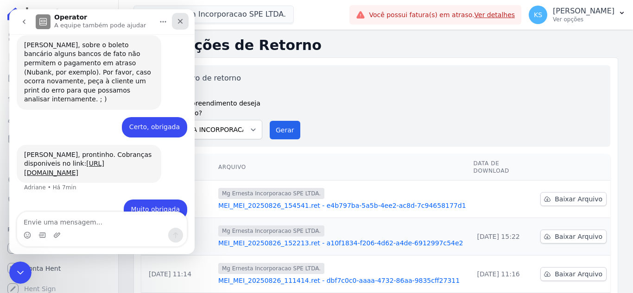
click at [179, 21] on icon "Fechar" at bounding box center [180, 21] width 7 height 7
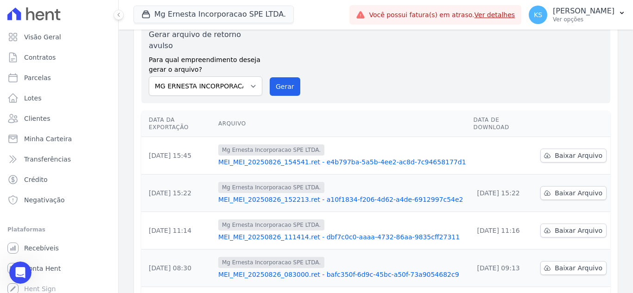
scroll to position [0, 0]
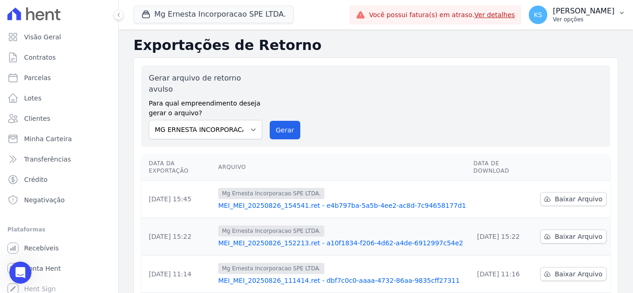
click at [592, 17] on p "Ver opções" at bounding box center [584, 19] width 62 height 7
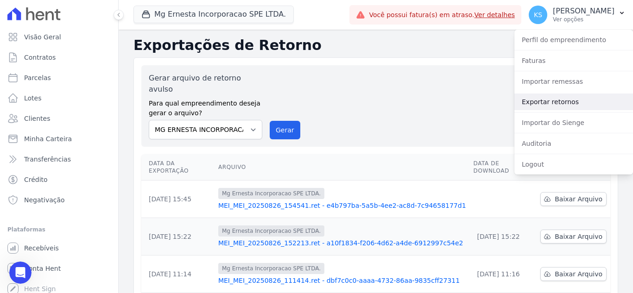
click at [559, 99] on link "Exportar retornos" at bounding box center [573, 102] width 119 height 17
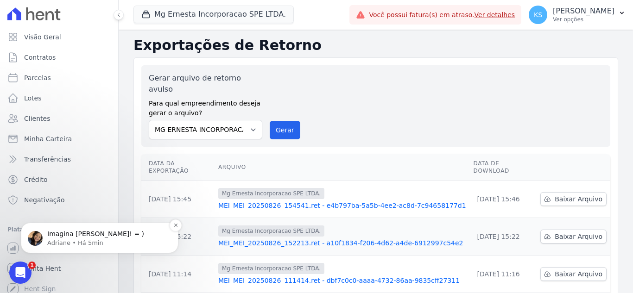
click at [65, 240] on p "Adriane • Há 5min" at bounding box center [107, 243] width 120 height 8
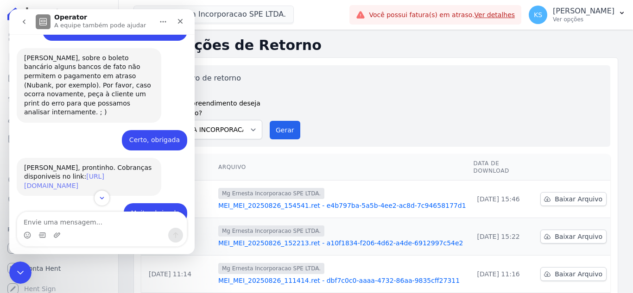
scroll to position [640, 0]
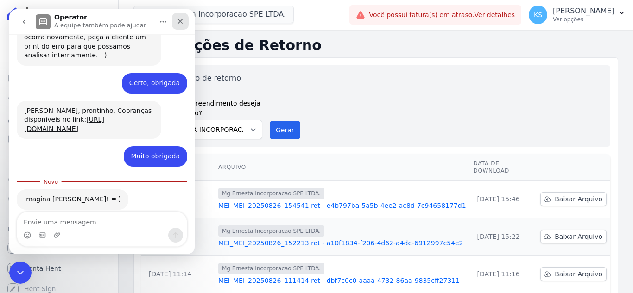
click at [180, 20] on icon "Fechar" at bounding box center [180, 21] width 5 height 5
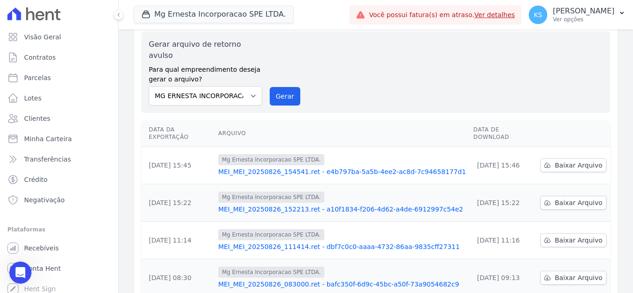
scroll to position [0, 0]
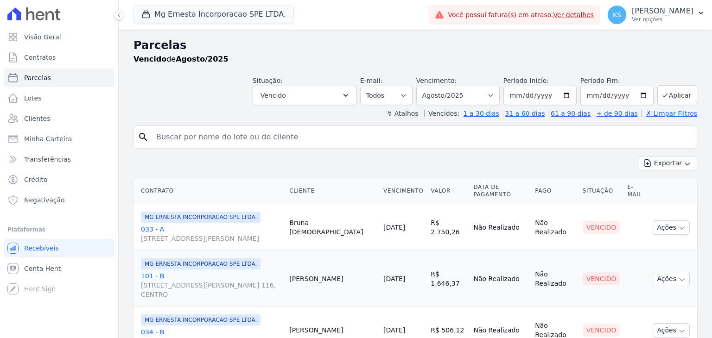
select select
